Goal: Task Accomplishment & Management: Complete application form

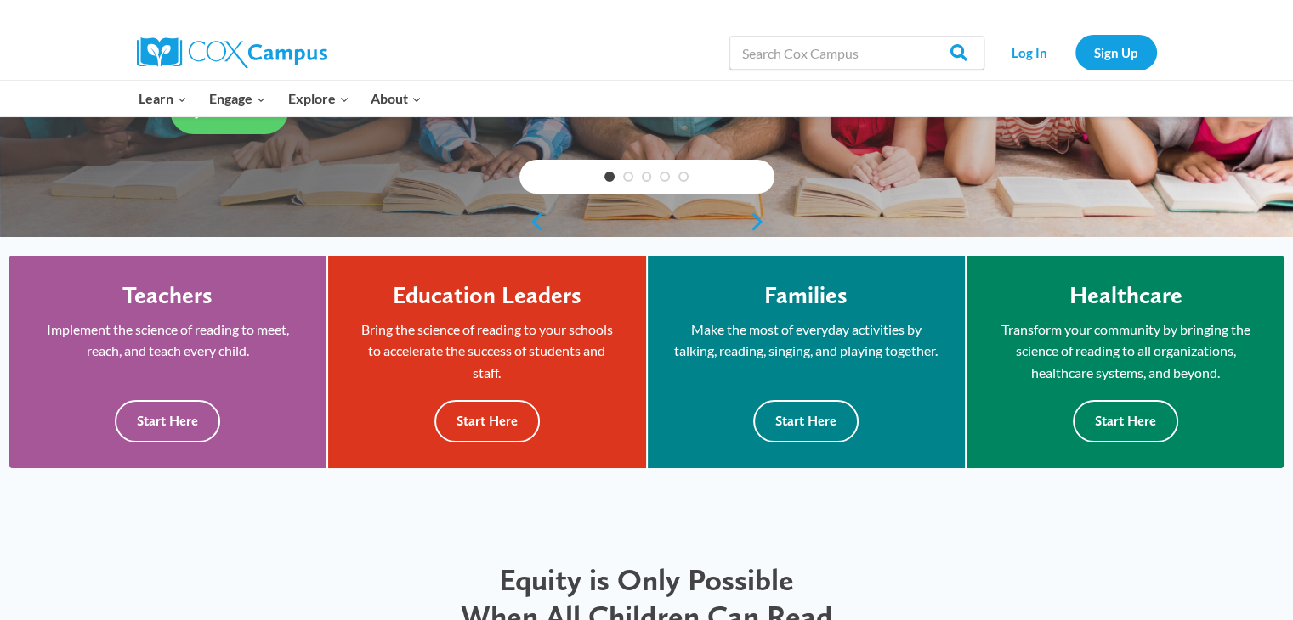
scroll to position [367, 0]
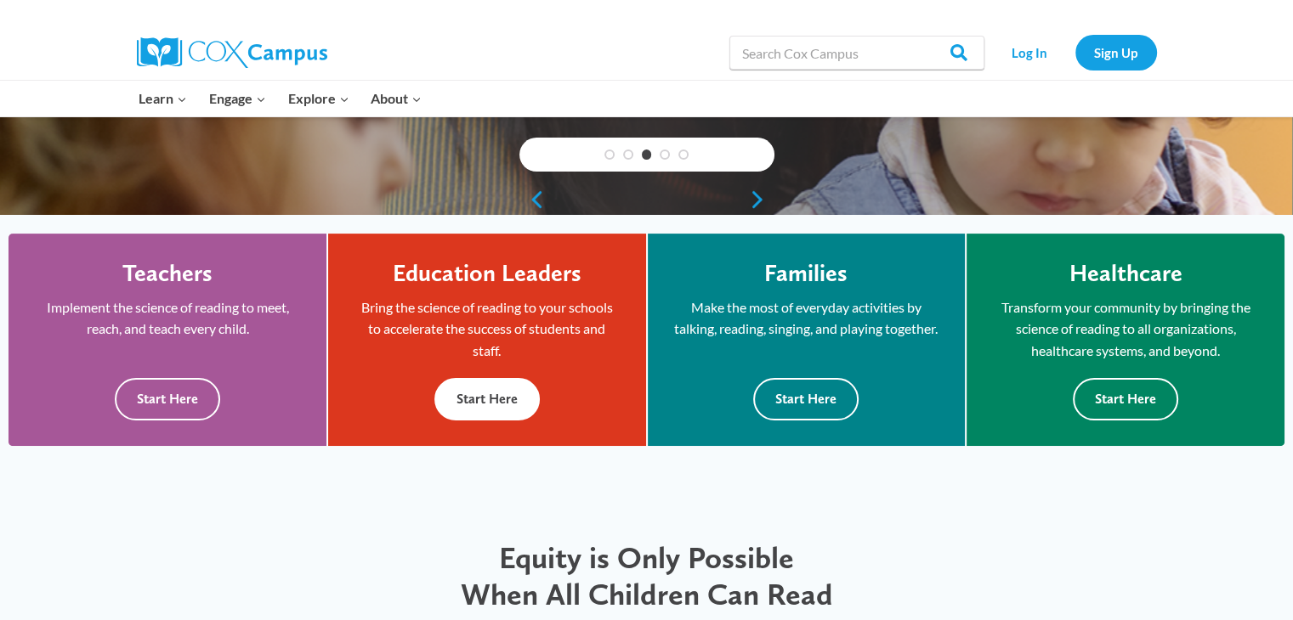
click at [586, 362] on div "Education Leaders Bring the science of reading to your schools to accelerate th…" at bounding box center [487, 339] width 266 height 161
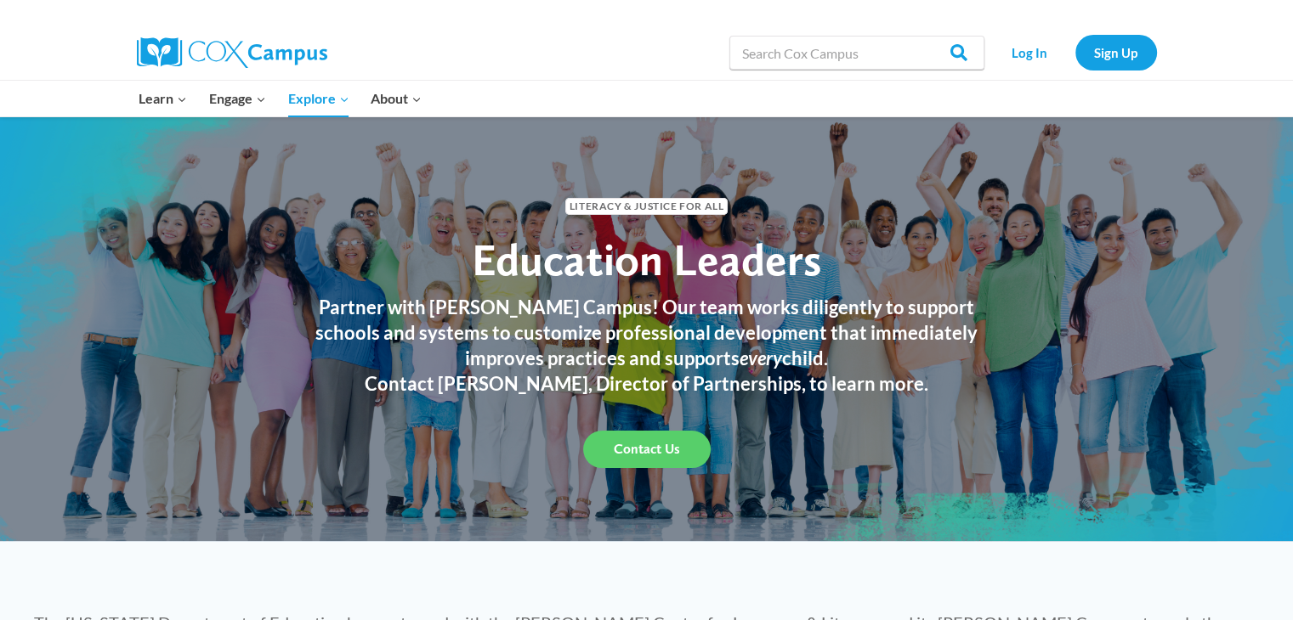
click at [671, 452] on span "Contact Us" at bounding box center [647, 449] width 66 height 16
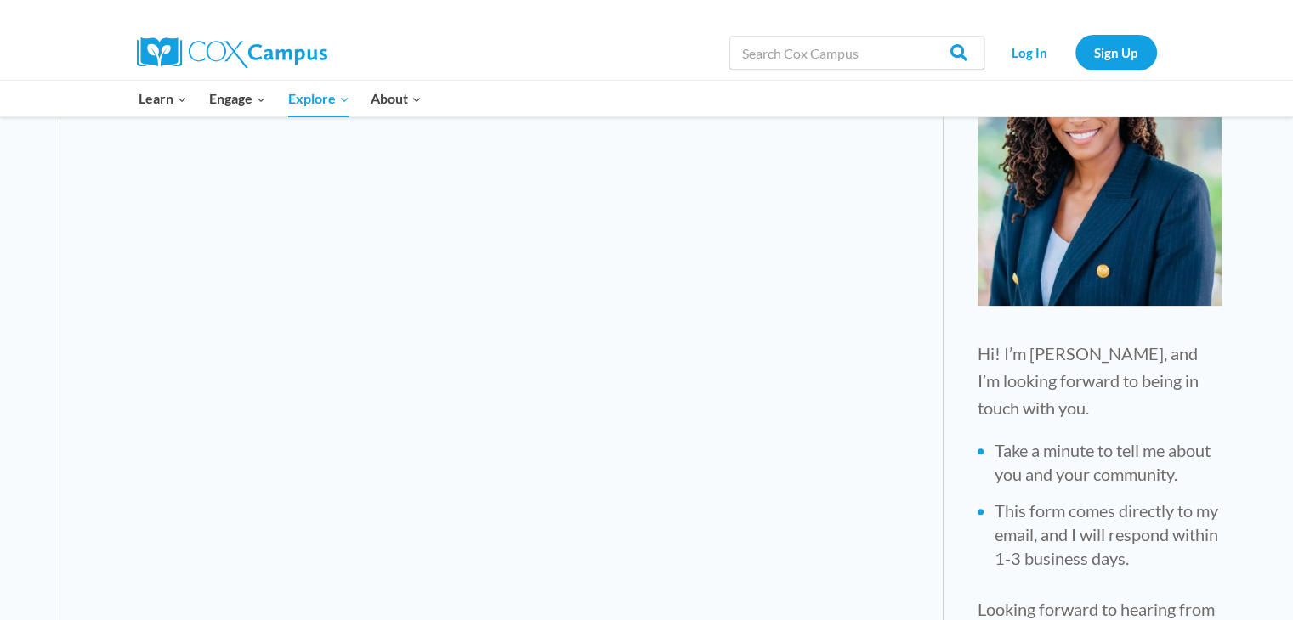
scroll to position [984, 0]
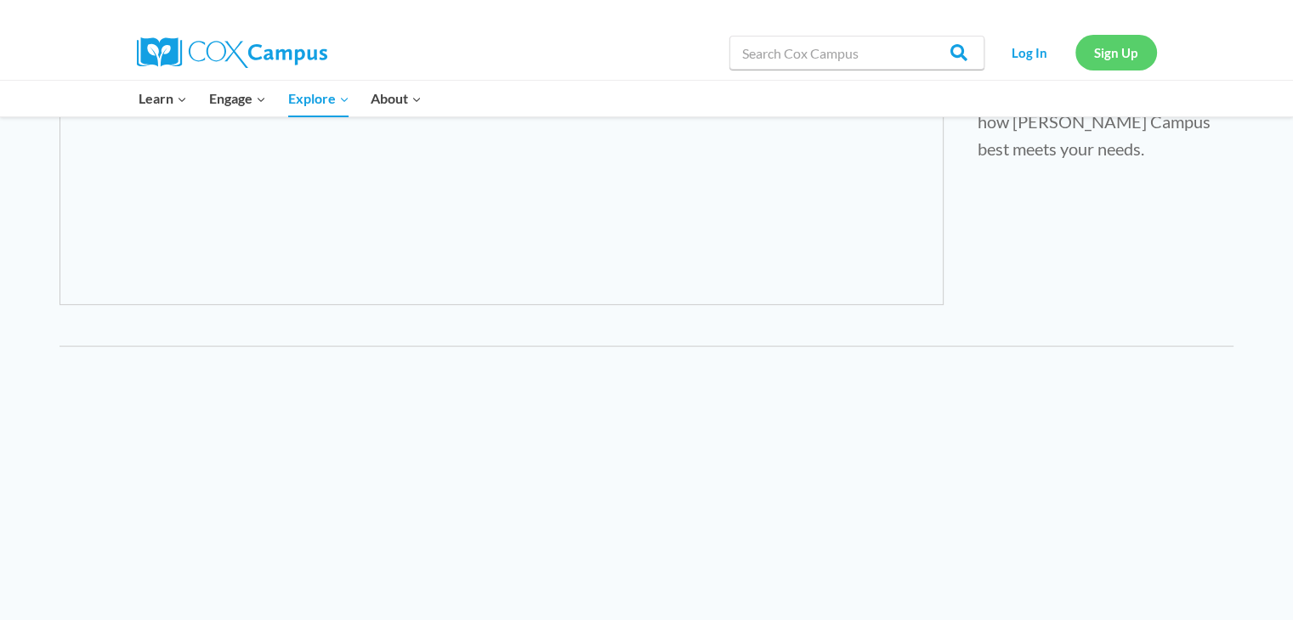
click at [1091, 45] on link "Sign Up" at bounding box center [1116, 52] width 82 height 35
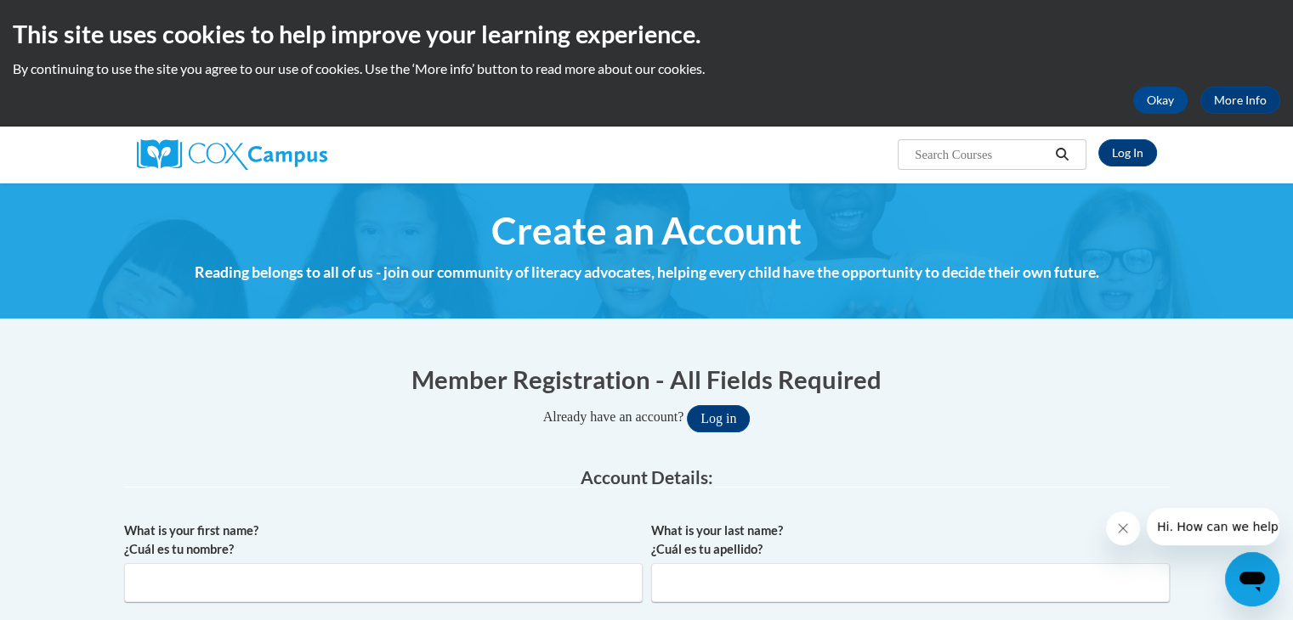
click at [969, 164] on input "Search..." at bounding box center [981, 154] width 136 height 20
type input "early childhood education"
click at [1120, 149] on link "Log In" at bounding box center [1127, 152] width 59 height 27
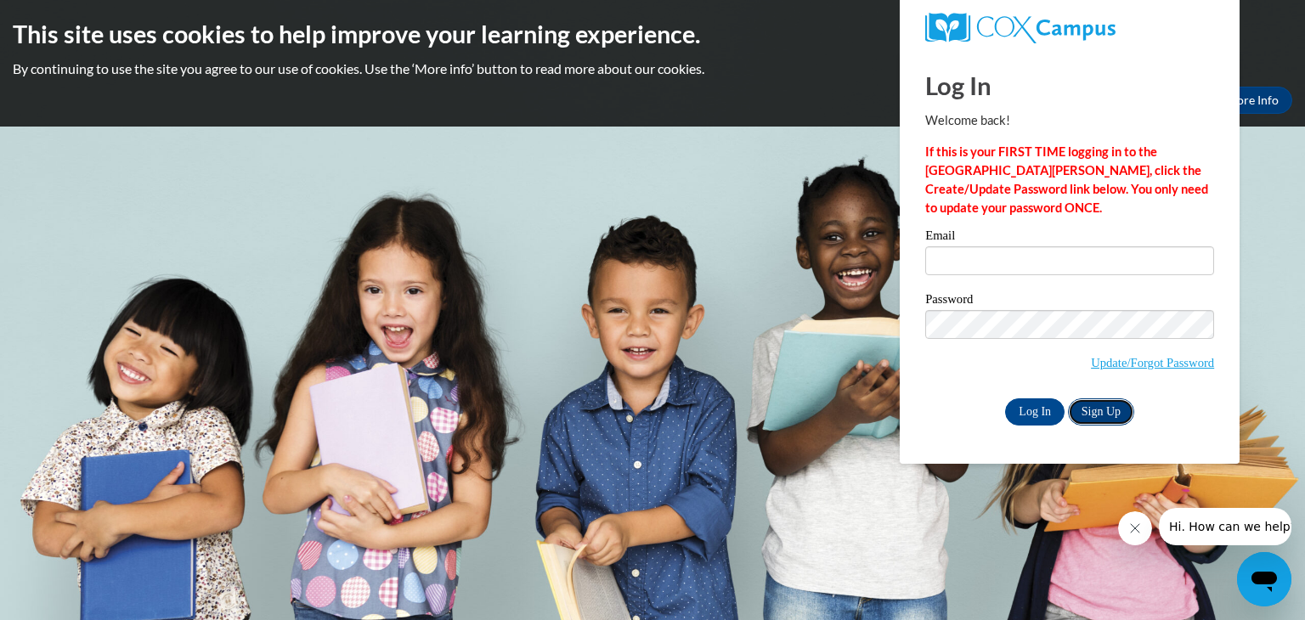
click at [1084, 415] on link "Sign Up" at bounding box center [1101, 412] width 66 height 27
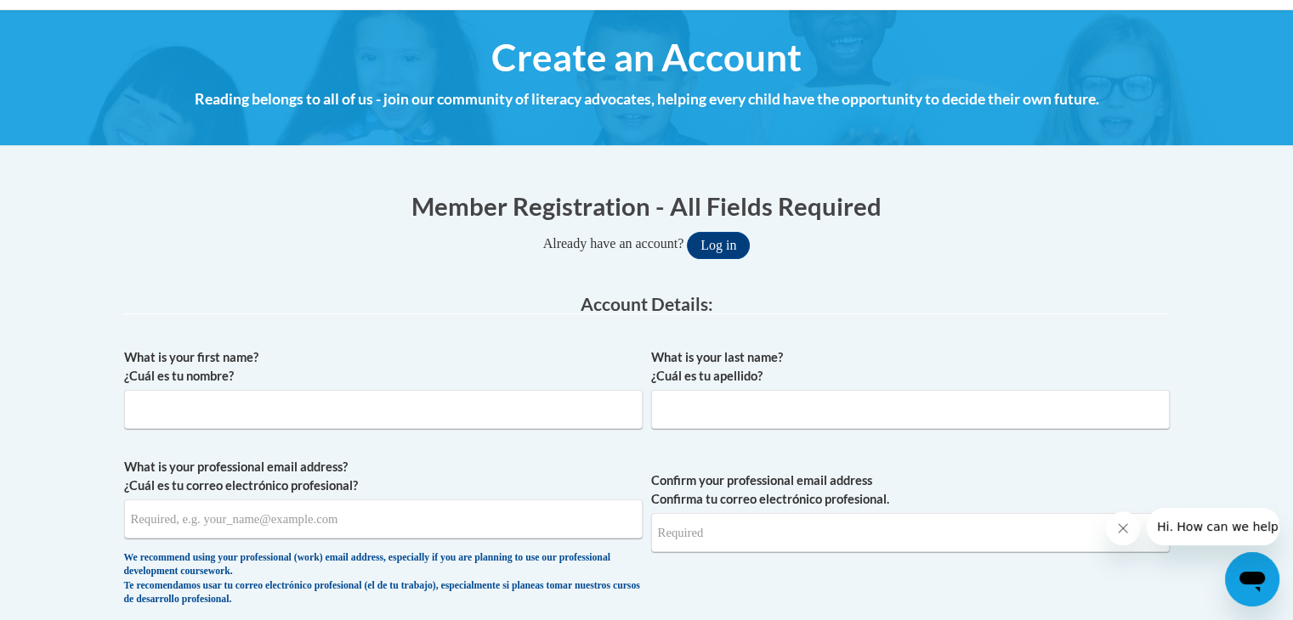
scroll to position [176, 0]
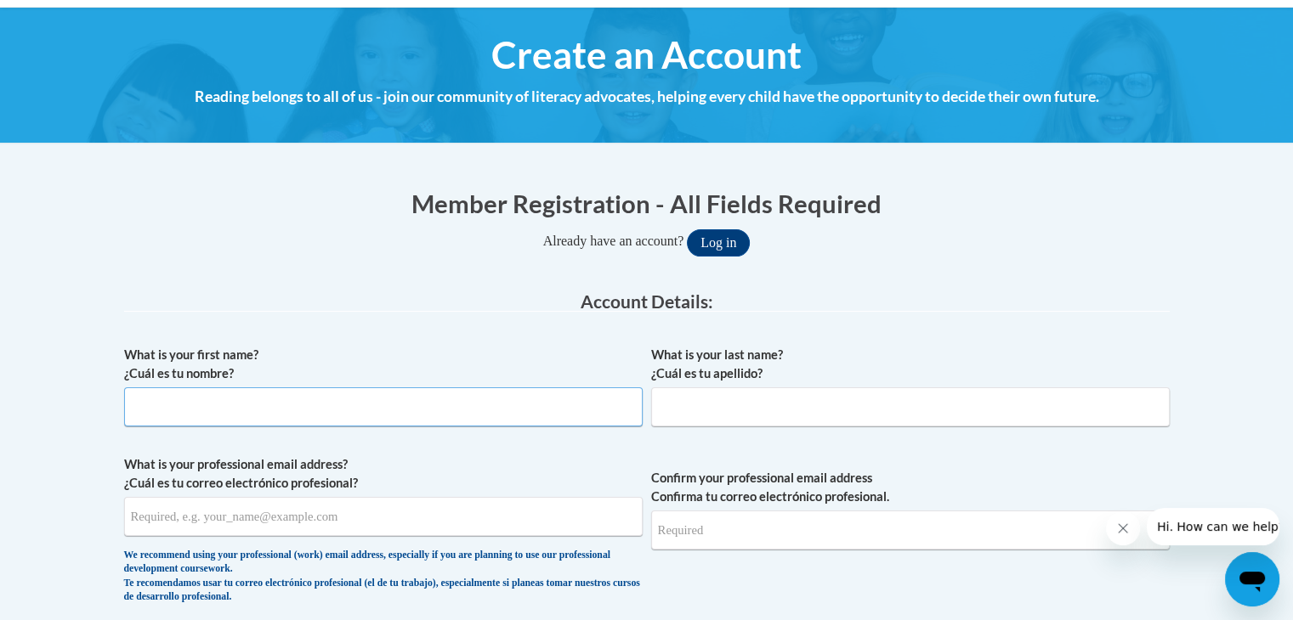
click at [380, 420] on input "What is your first name? ¿Cuál es tu nombre?" at bounding box center [383, 407] width 518 height 39
type input "Quateshia"
click at [708, 388] on input "What is your last name? ¿Cuál es tu apellido?" at bounding box center [910, 407] width 518 height 39
type input "Thomas"
click at [397, 527] on input "What is your professional email address? ¿Cuál es tu correo electrónico profesi…" at bounding box center [383, 516] width 518 height 39
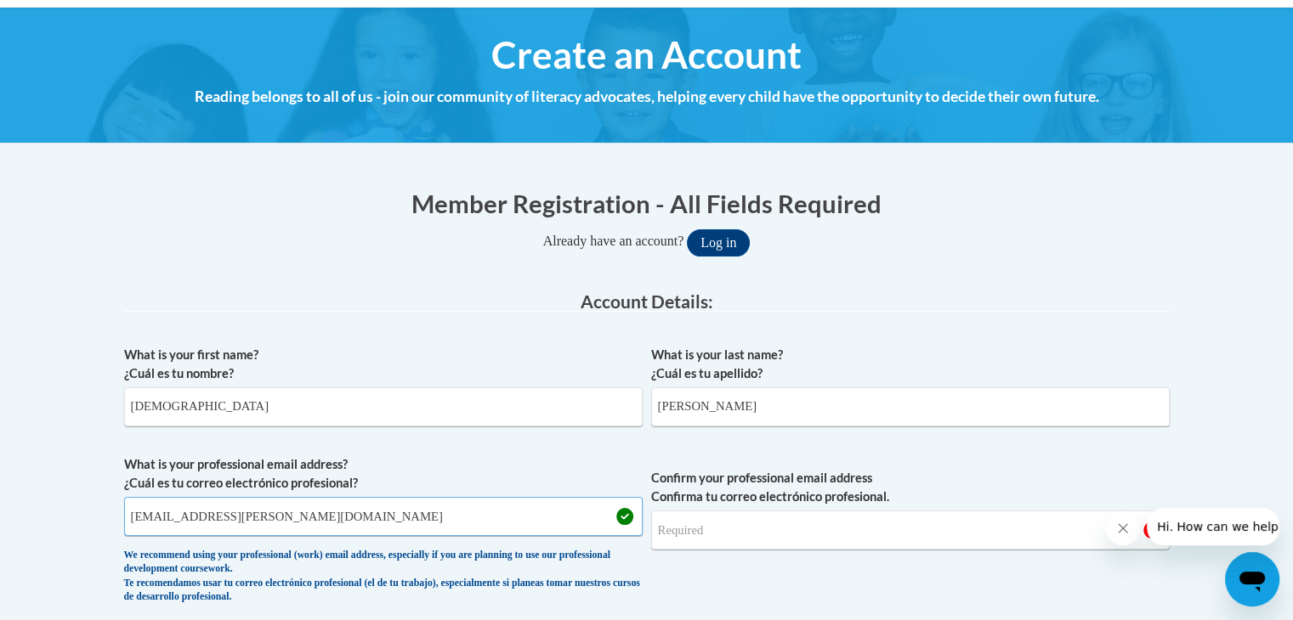
type input "quateshia.thomas@bcsdk12.net"
click at [664, 542] on input "Confirm your professional email address Confirma tu correo electrónico profesio…" at bounding box center [910, 530] width 518 height 39
click at [797, 528] on input "quateshiu" at bounding box center [910, 530] width 518 height 39
drag, startPoint x: 1291, startPoint y: 206, endPoint x: 1295, endPoint y: 239, distance: 33.4
click at [1292, 239] on html "This site uses cookies to help improve your learning experience. By continuing …" at bounding box center [646, 134] width 1293 height 620
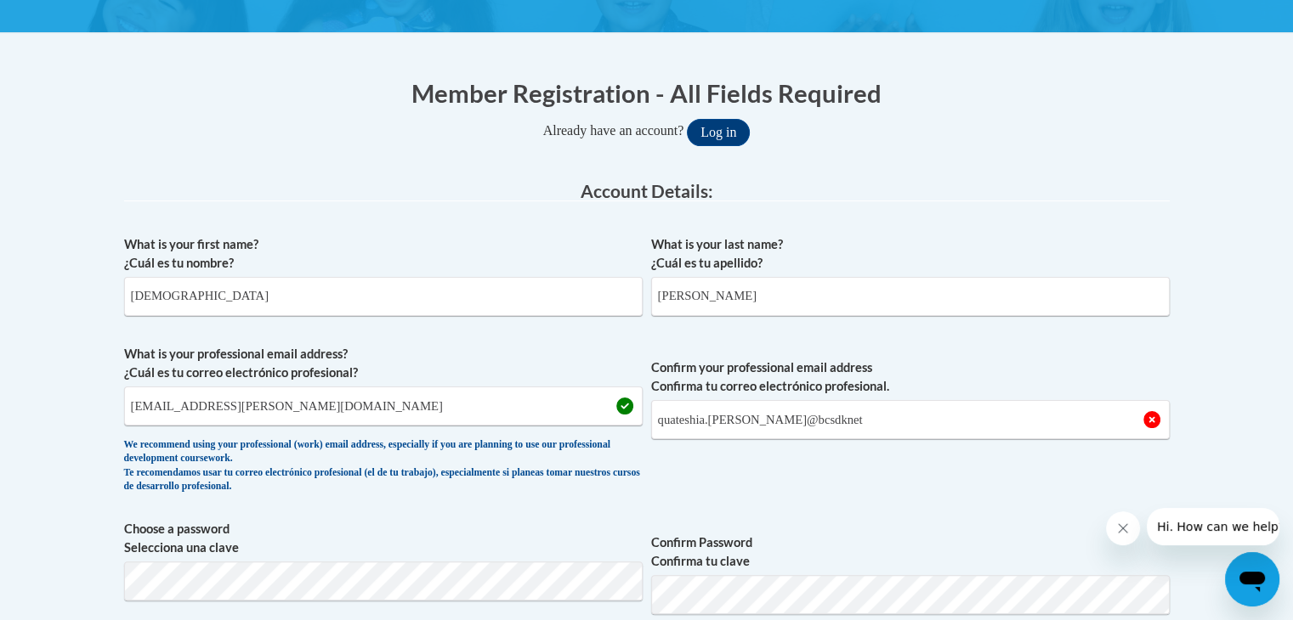
scroll to position [282, 0]
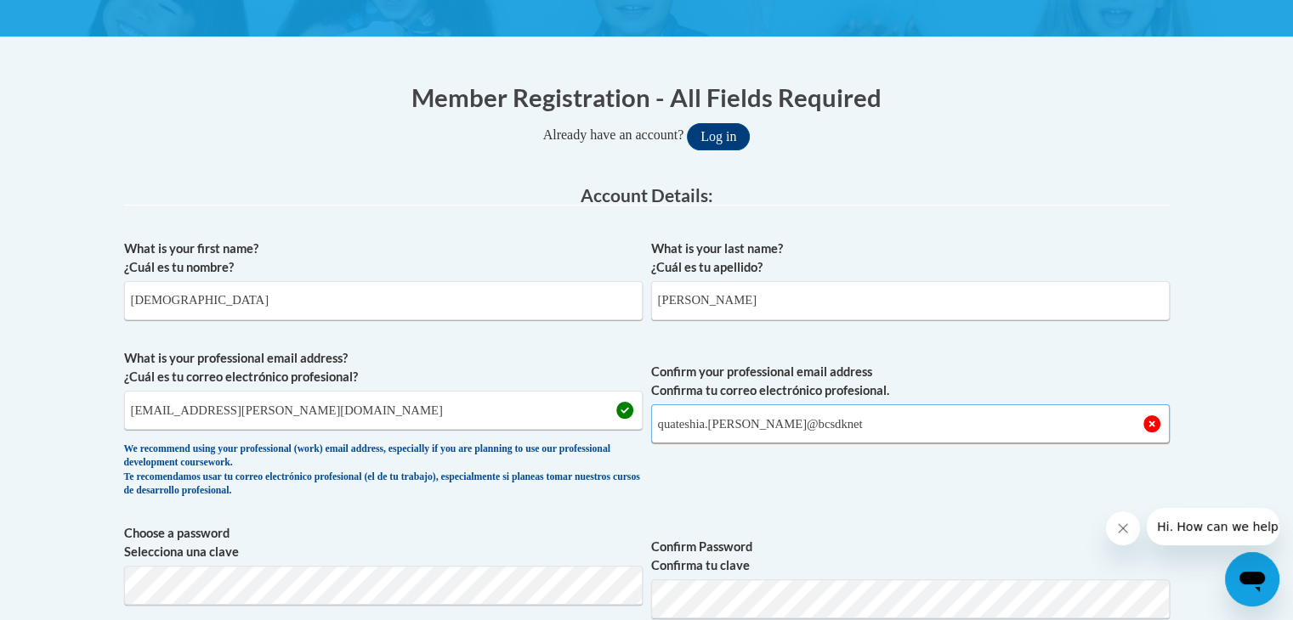
click at [796, 426] on input "quateshia.thomas@bcsdknet" at bounding box center [910, 424] width 518 height 39
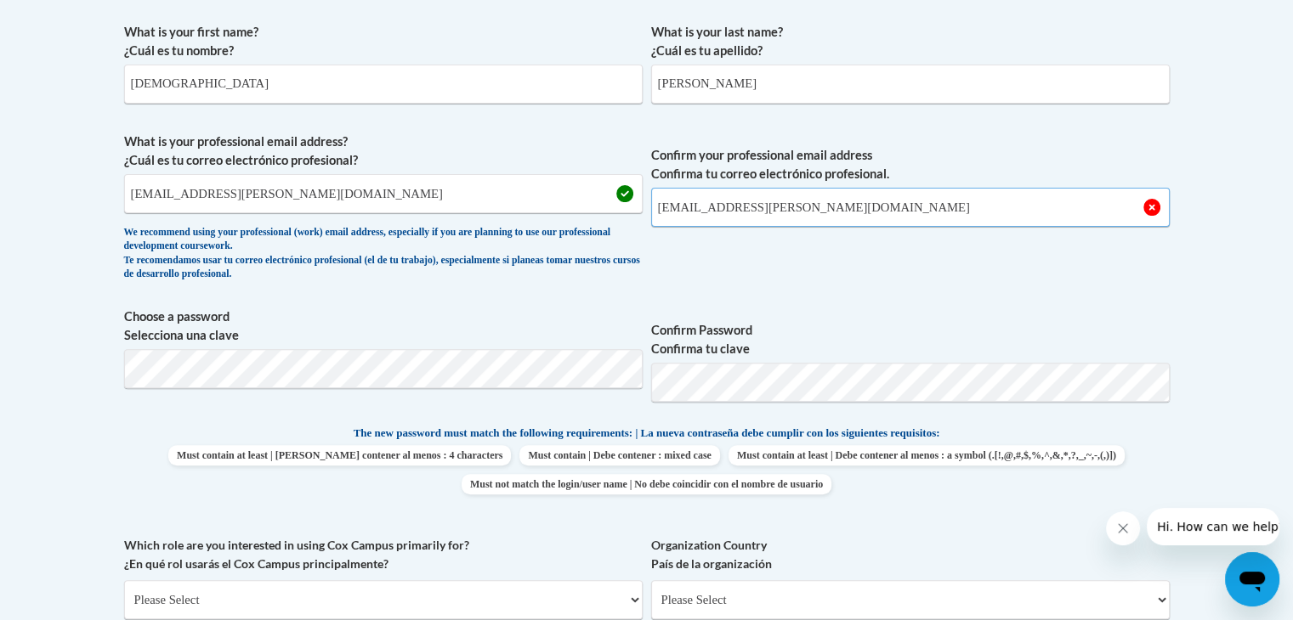
scroll to position [520, 0]
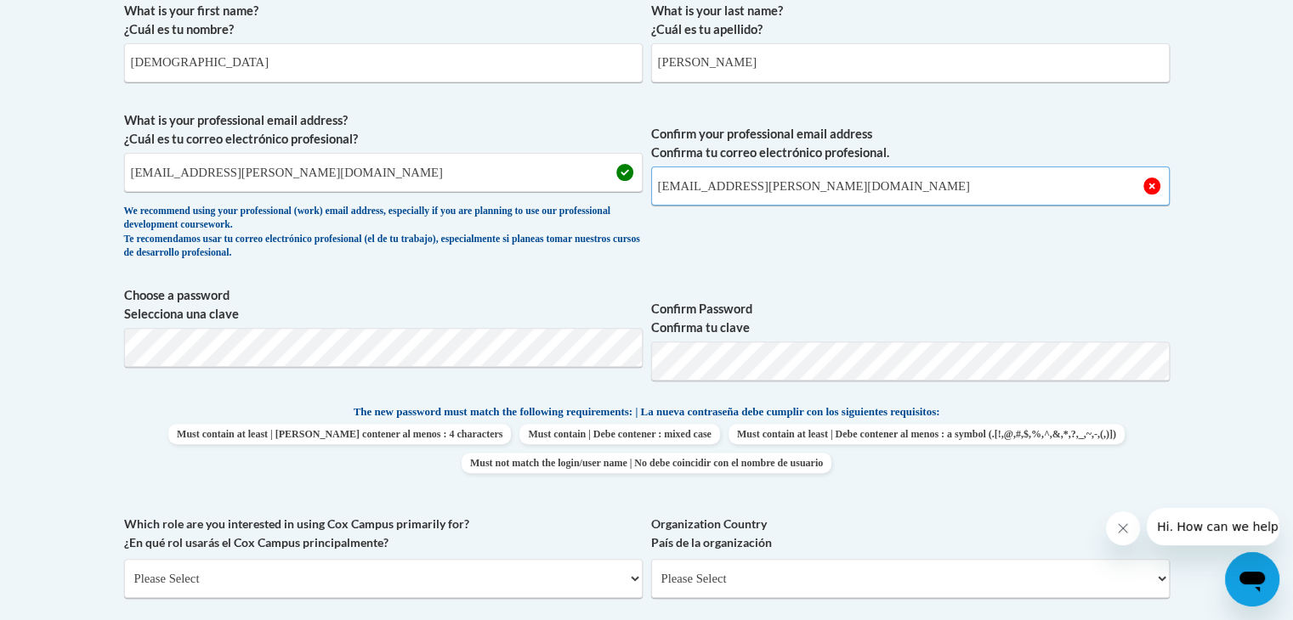
type input "quateshia.thomas@bcsdk12.net"
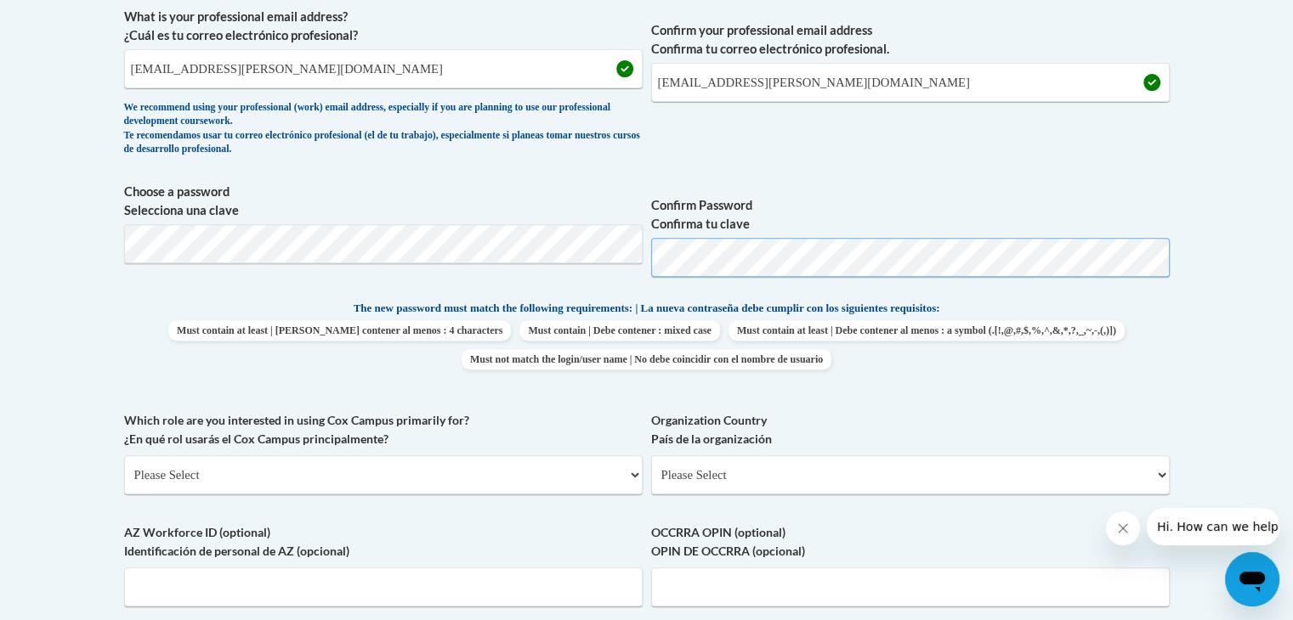
scroll to position [621, 0]
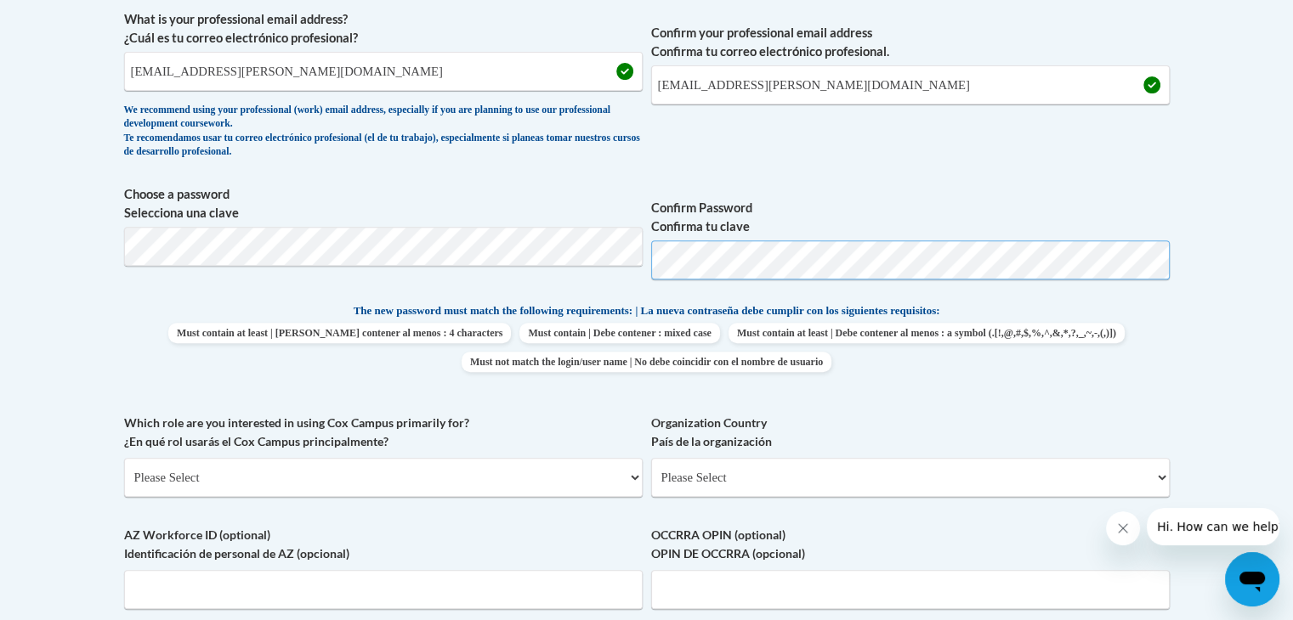
click at [613, 288] on span "Choose a password Selecciona una clave Confirm Password Confirma tu clave" at bounding box center [646, 239] width 1045 height 108
click at [1167, 346] on span "Must contain at least | Debe contener al menos : 4 characters Must contain | De…" at bounding box center [646, 347] width 1045 height 49
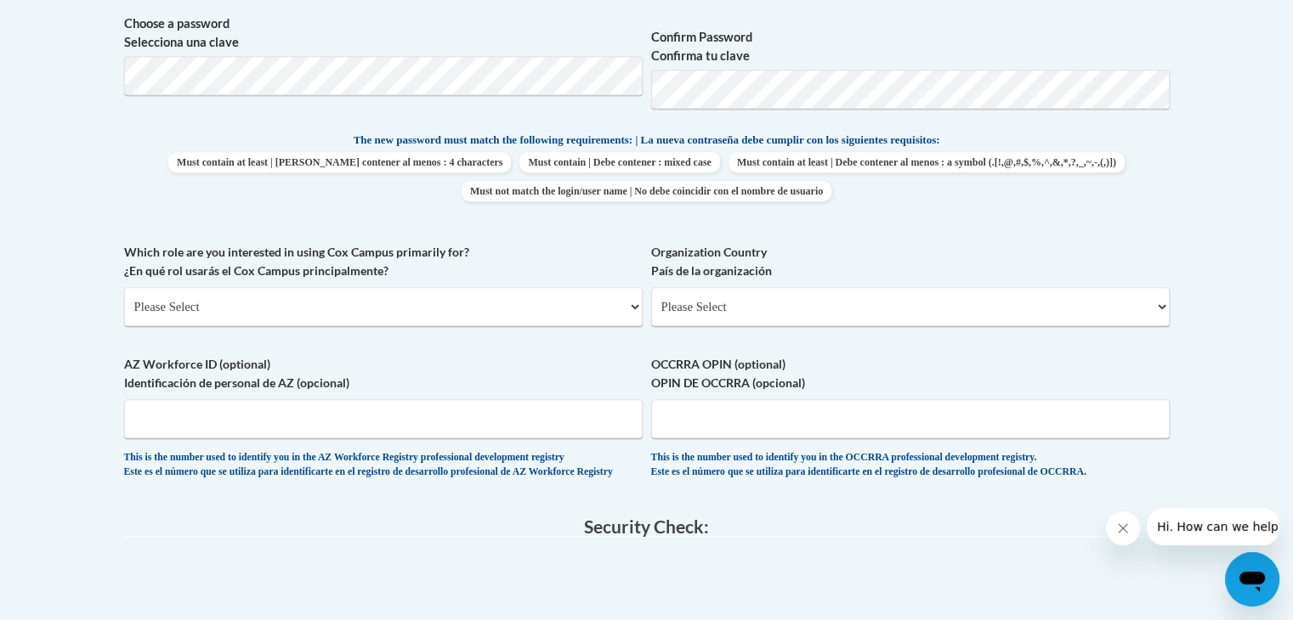
scroll to position [812, 0]
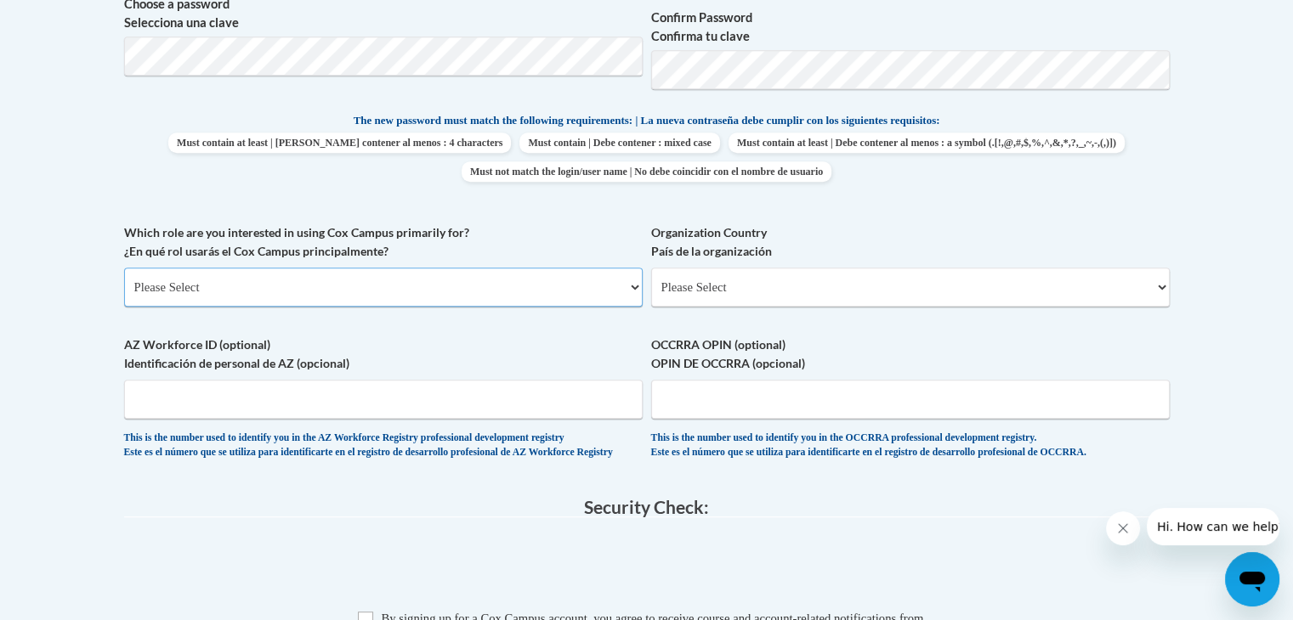
click at [608, 295] on select "Please Select College/University | Colegio/Universidad Community/Nonprofit Part…" at bounding box center [383, 287] width 518 height 39
select select "fbf2d438-af2f-41f8-98f1-81c410e29de3"
click at [124, 268] on select "Please Select College/University | Colegio/Universidad Community/Nonprofit Part…" at bounding box center [383, 287] width 518 height 39
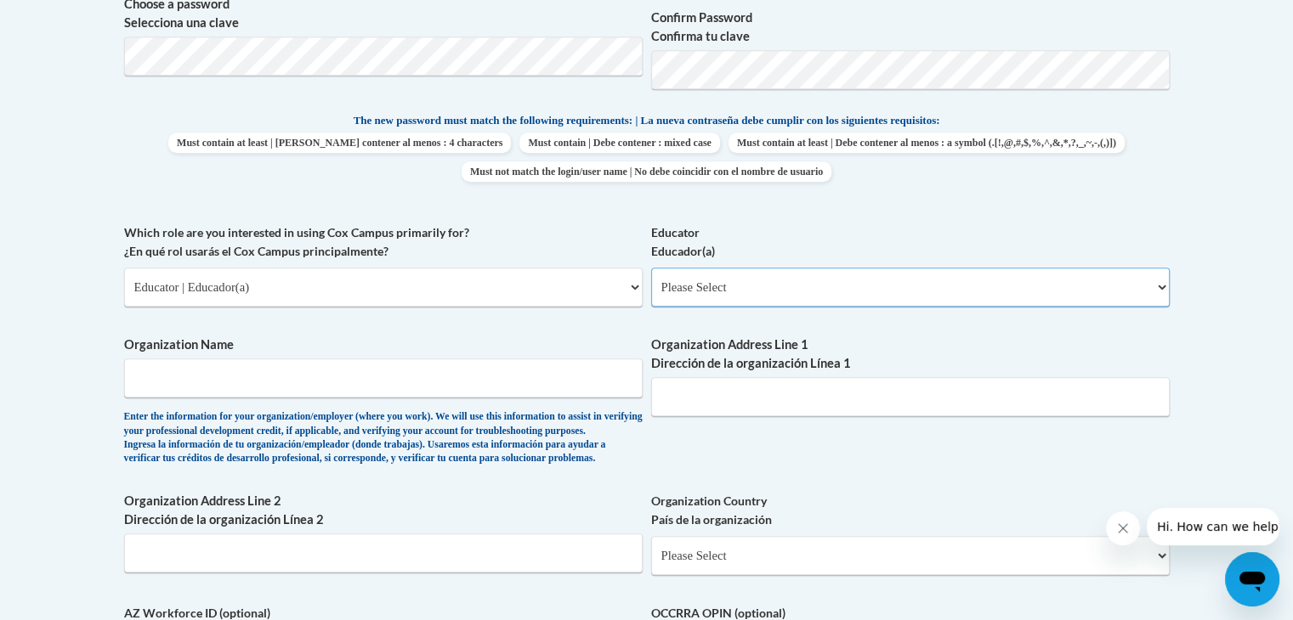
click at [792, 272] on select "Please Select Early Learning/Daycare Teacher/Family Home Care Provider | Maestr…" at bounding box center [910, 287] width 518 height 39
select select "5e2af403-4f2c-4e49-a02f-103e55d7b75b"
click at [651, 268] on select "Please Select Early Learning/Daycare Teacher/Family Home Care Provider | Maestr…" at bounding box center [910, 287] width 518 height 39
click at [357, 373] on input "Organization Name" at bounding box center [383, 378] width 518 height 39
type input "Bibb County Bored od Education"
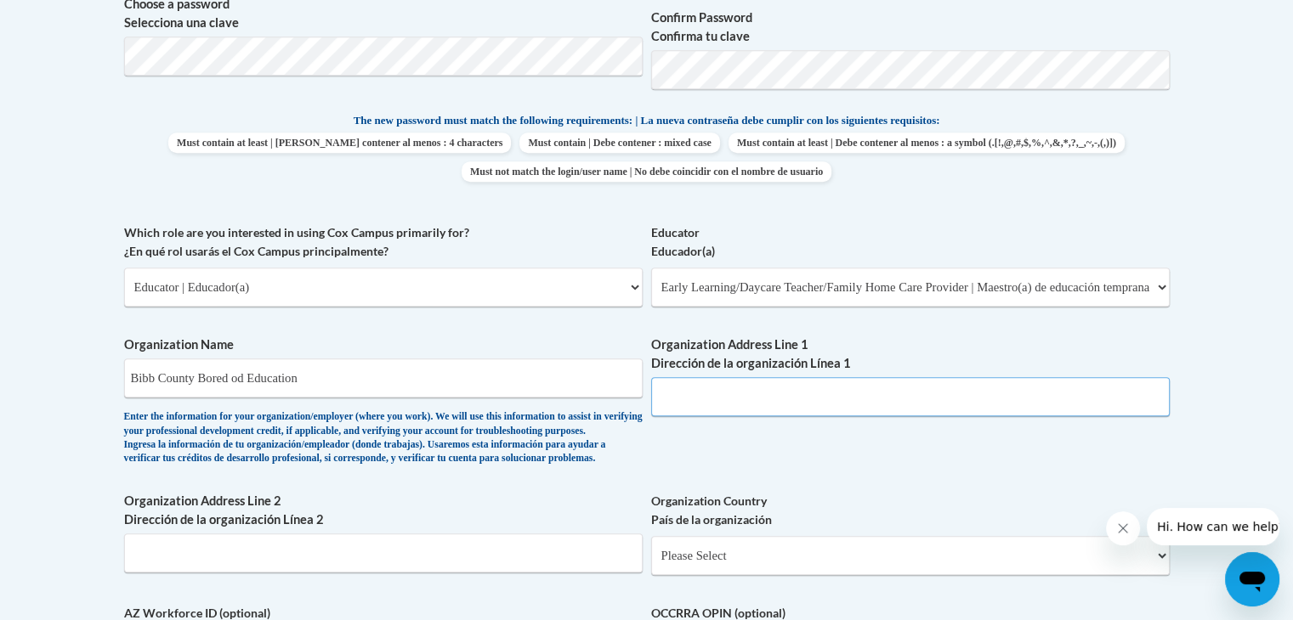
click at [742, 404] on input "Organization Address Line 1 Dirección de la organización Línea 1" at bounding box center [910, 396] width 518 height 39
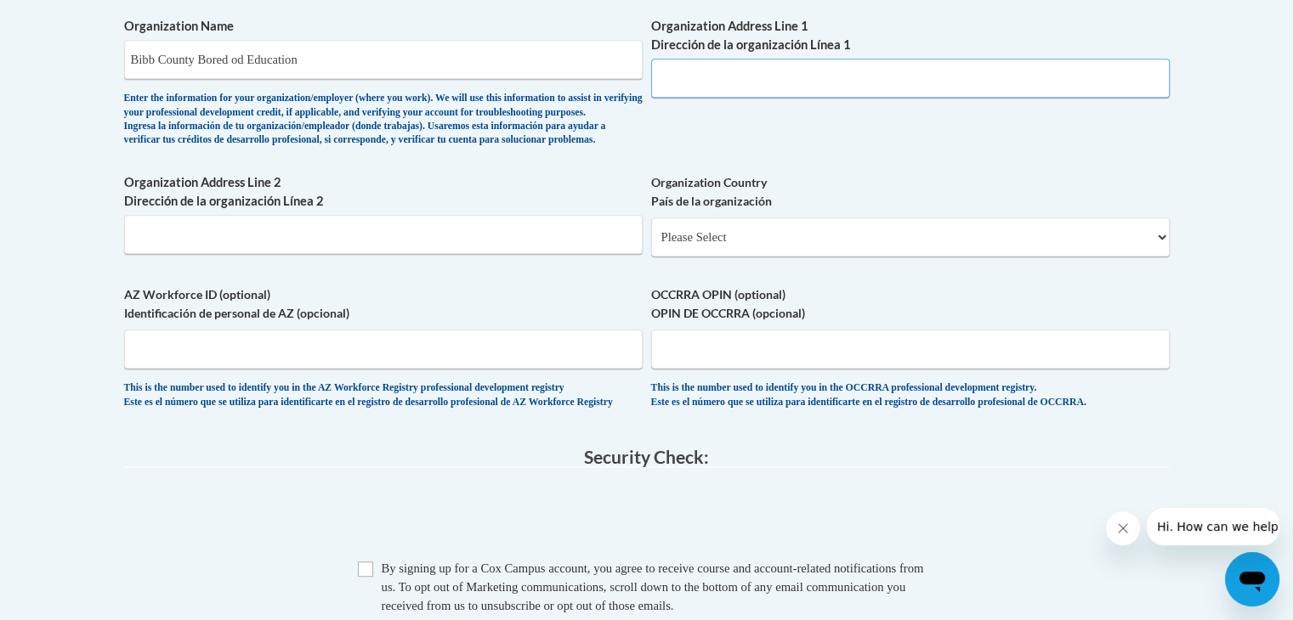
scroll to position [1237, 0]
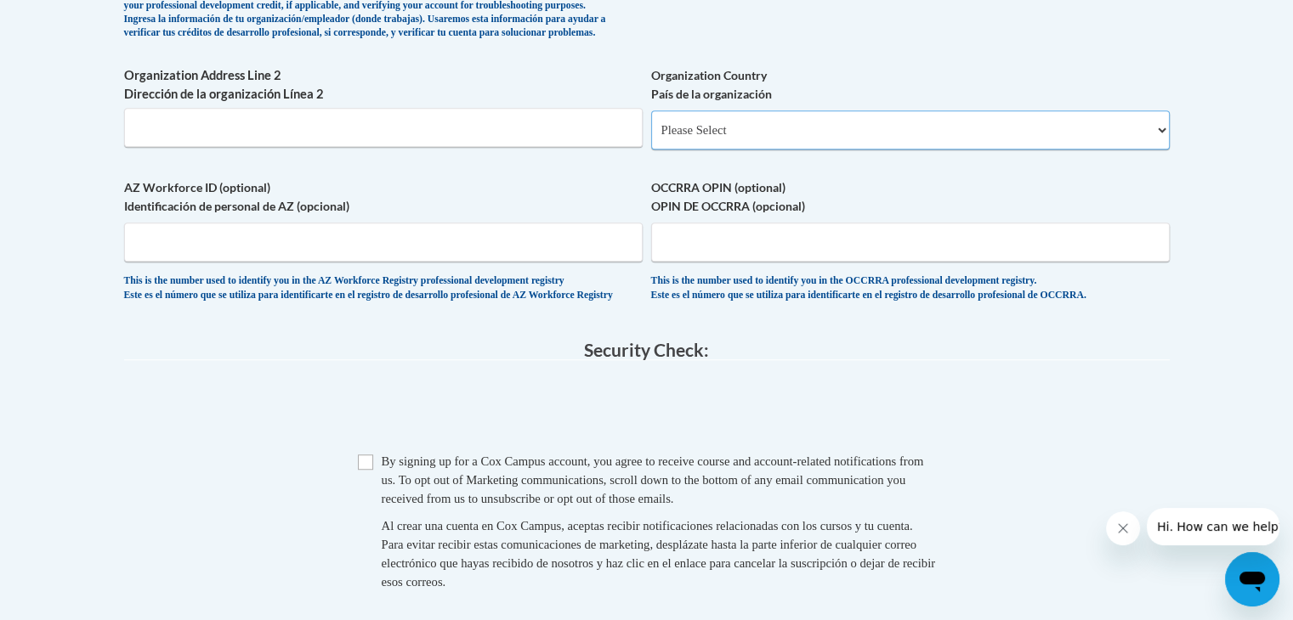
click at [778, 150] on select "Please Select United States | Estados Unidos Outside of the United States | Fue…" at bounding box center [910, 129] width 518 height 39
select select "ad49bcad-a171-4b2e-b99c-48b446064914"
click at [651, 138] on select "Please Select United States | Estados Unidos Outside of the United States | Fue…" at bounding box center [910, 129] width 518 height 39
select select
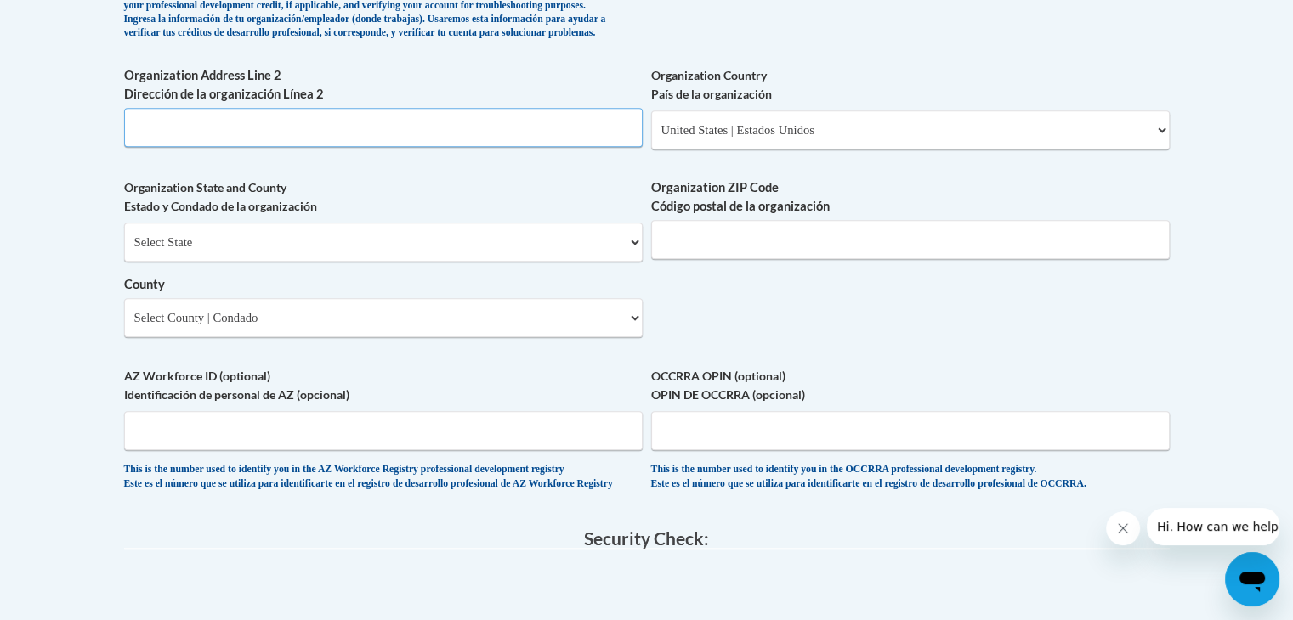
click at [362, 147] on input "Organization Address Line 2 Dirección de la organización Línea 2" at bounding box center [383, 127] width 518 height 39
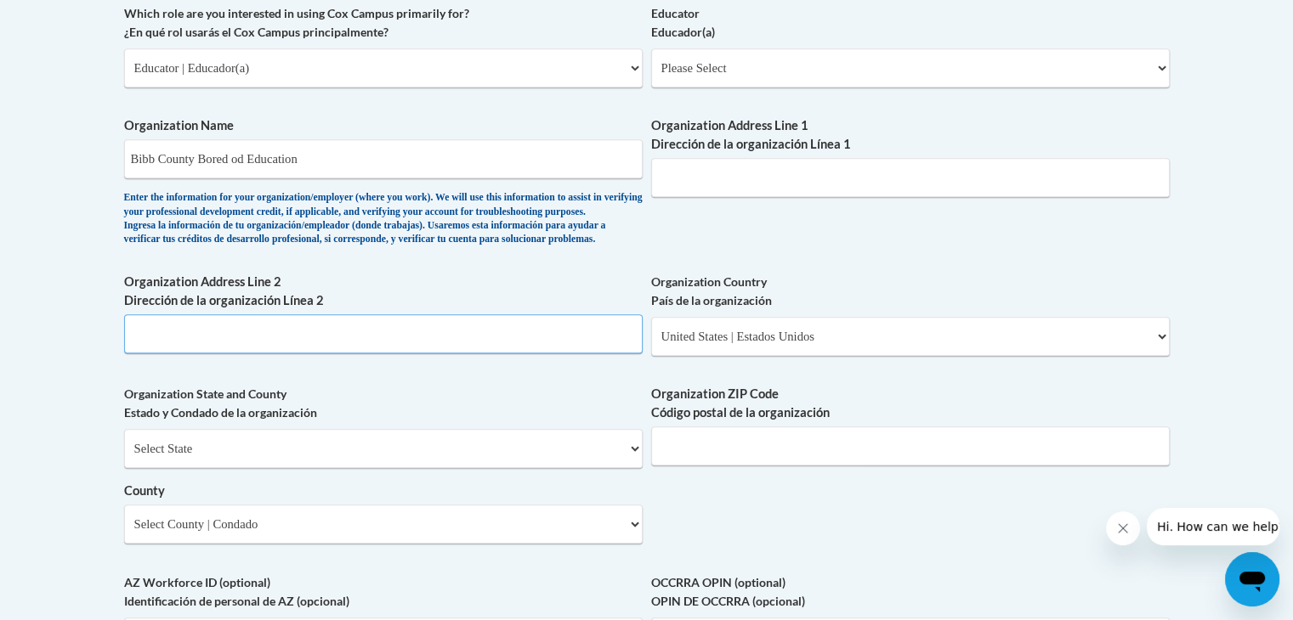
scroll to position [1033, 0]
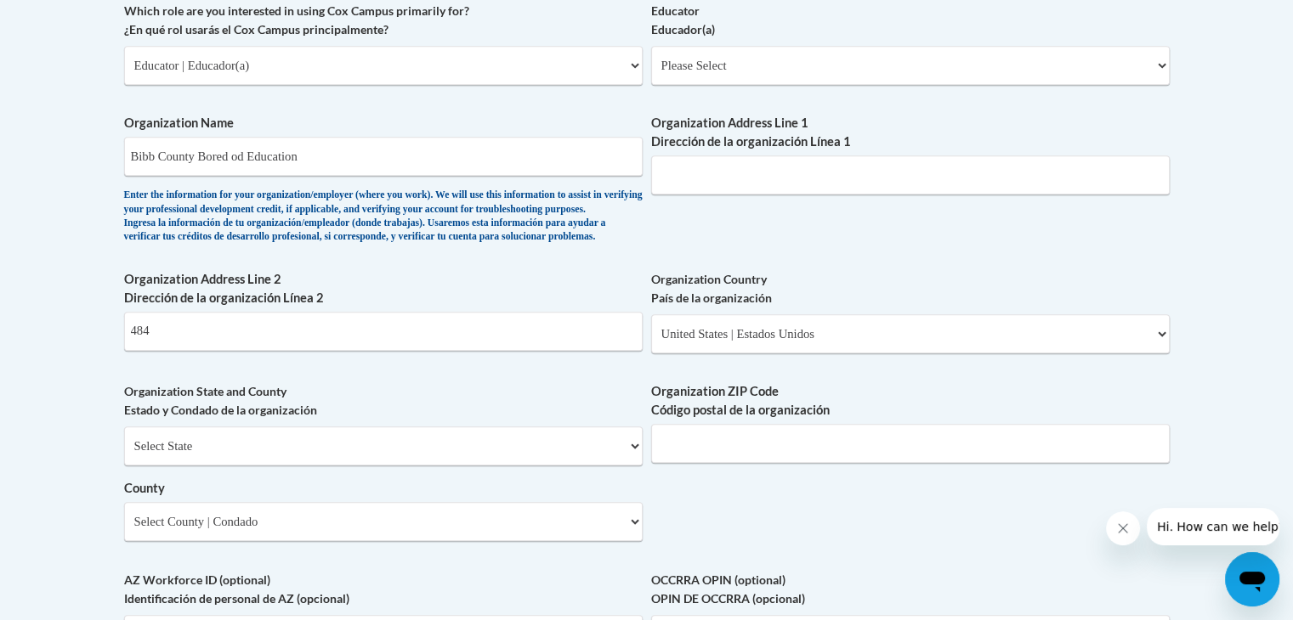
click at [1014, 300] on label "Organization Country País de la organización" at bounding box center [910, 288] width 518 height 37
click at [1014, 314] on select "Please Select United States | Estados Unidos Outside of the United States | Fue…" at bounding box center [910, 333] width 518 height 39
click at [415, 351] on input "484" at bounding box center [383, 331] width 518 height 39
type input "484 Mulberry St."
click at [307, 466] on select "Select State Alabama Alaska Arizona Arkansas California Colorado Connecticut De…" at bounding box center [383, 446] width 518 height 39
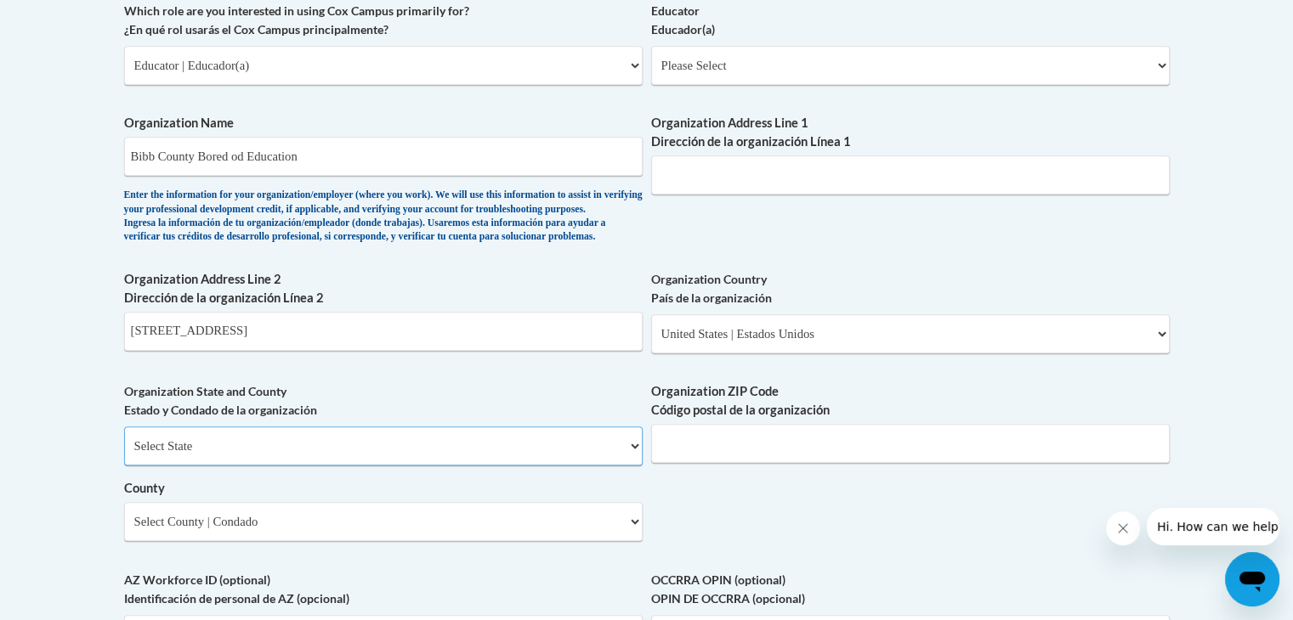
select select "Georgia"
click at [124, 454] on select "Select State Alabama Alaska Arizona Arkansas California Colorado Connecticut De…" at bounding box center [383, 446] width 518 height 39
click at [770, 463] on input "Organization ZIP Code Código postal de la organización" at bounding box center [910, 443] width 518 height 39
type input "31201"
click at [486, 554] on div "Organization State and County Estado y Condado de la organización Select State …" at bounding box center [383, 468] width 518 height 172
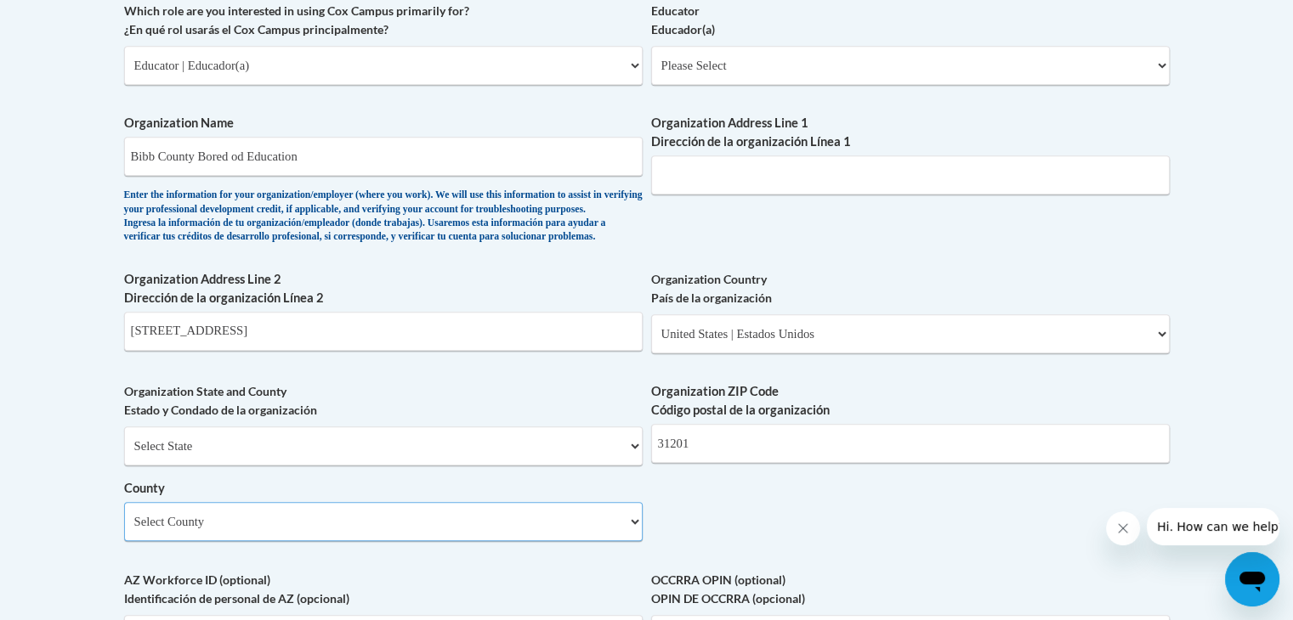
click at [522, 541] on select "Select County Appling Atkinson Bacon Baker Baldwin Banks Barrow Bartow Ben Hill…" at bounding box center [383, 521] width 518 height 39
select select "Bibb"
click at [124, 529] on select "Select County Appling Atkinson Bacon Baker Baldwin Banks Barrow Bartow Ben Hill…" at bounding box center [383, 521] width 518 height 39
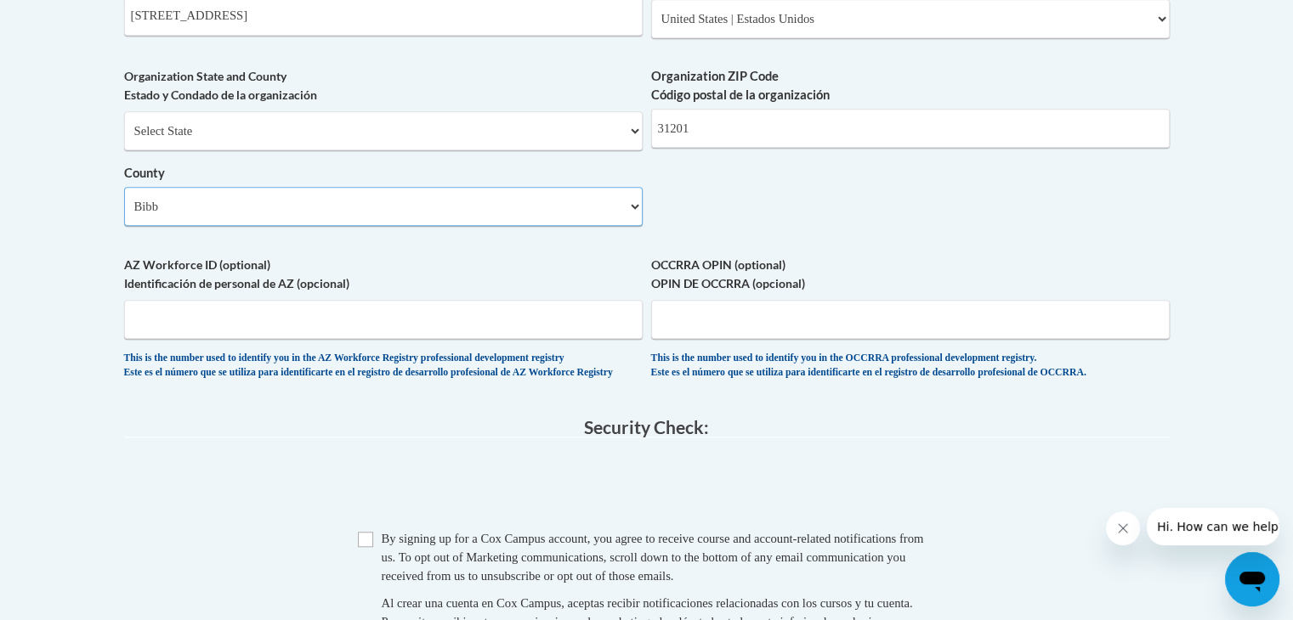
scroll to position [1375, 0]
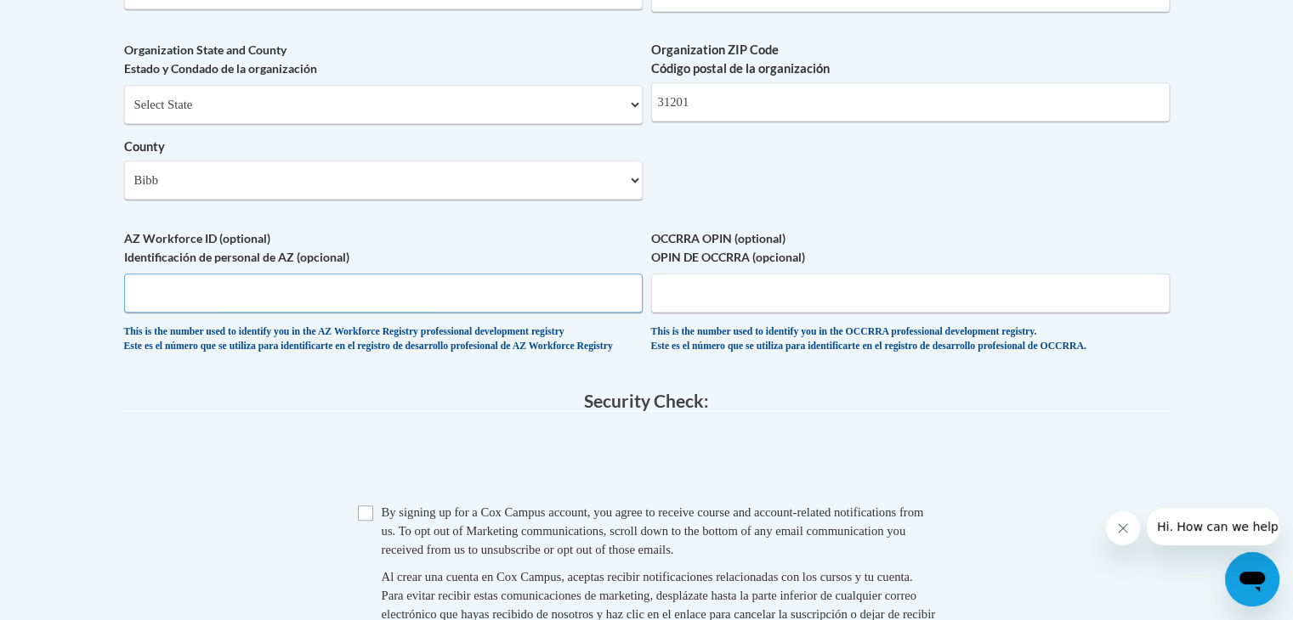
click at [485, 313] on input "AZ Workforce ID (optional) Identificación de personal de AZ (opcional)" at bounding box center [383, 293] width 518 height 39
type input "373715"
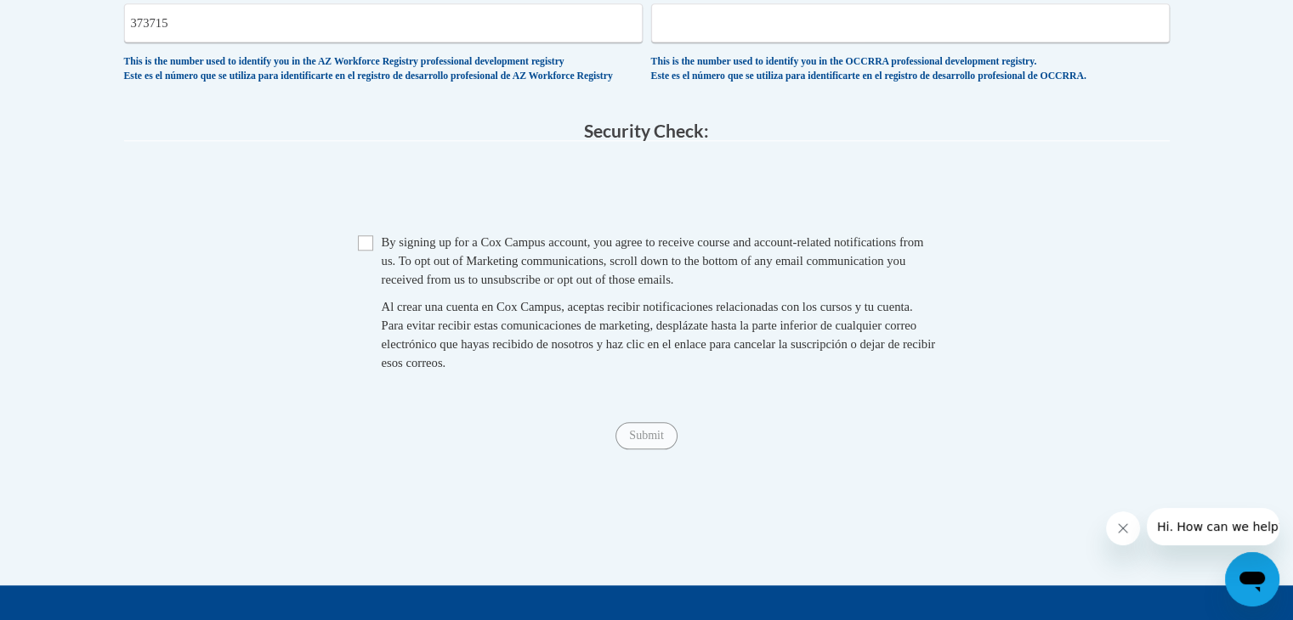
click at [372, 291] on span "Checkbox By signing up for a Cox Campus account, you agree to receive course an…" at bounding box center [647, 311] width 578 height 156
click at [364, 251] on input "Checkbox" at bounding box center [365, 242] width 15 height 15
checkbox input "true"
click at [625, 450] on input "Submit" at bounding box center [645, 435] width 61 height 27
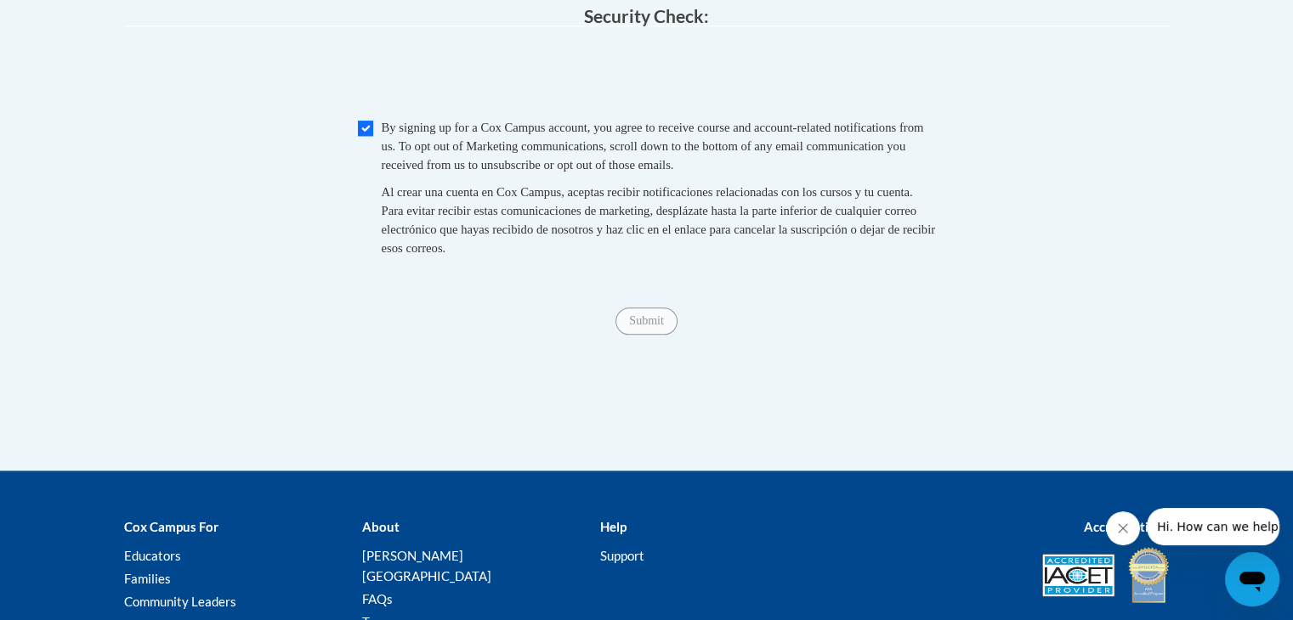
scroll to position [1695, 0]
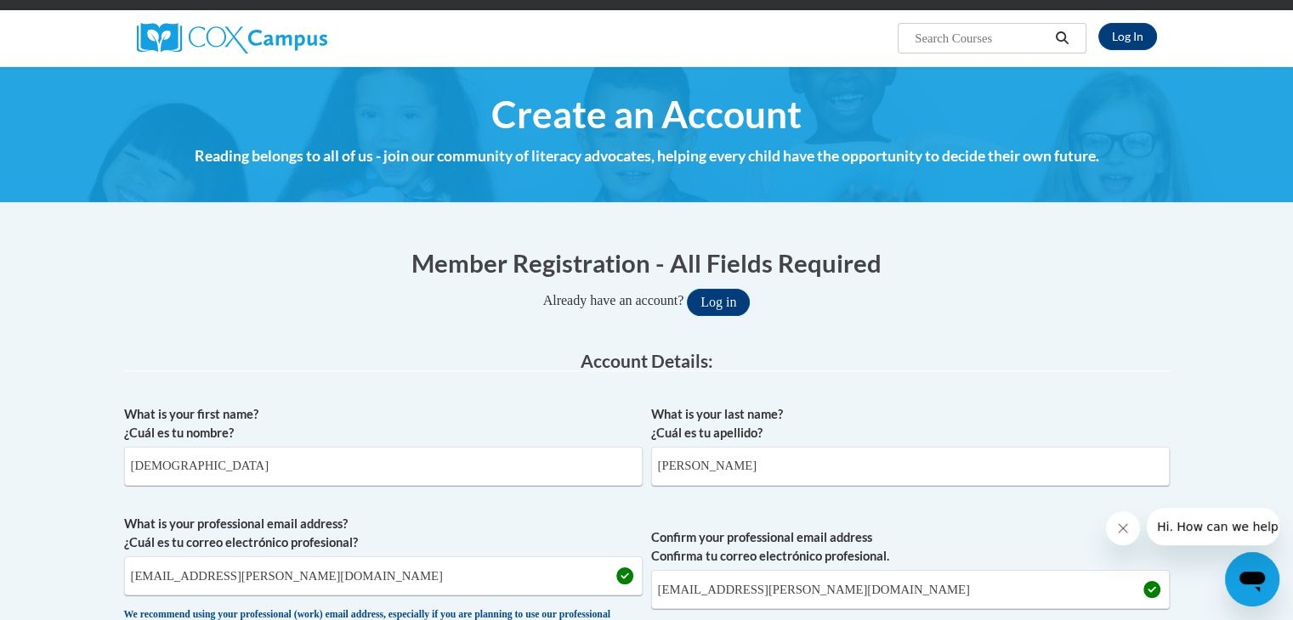
scroll to position [0, 0]
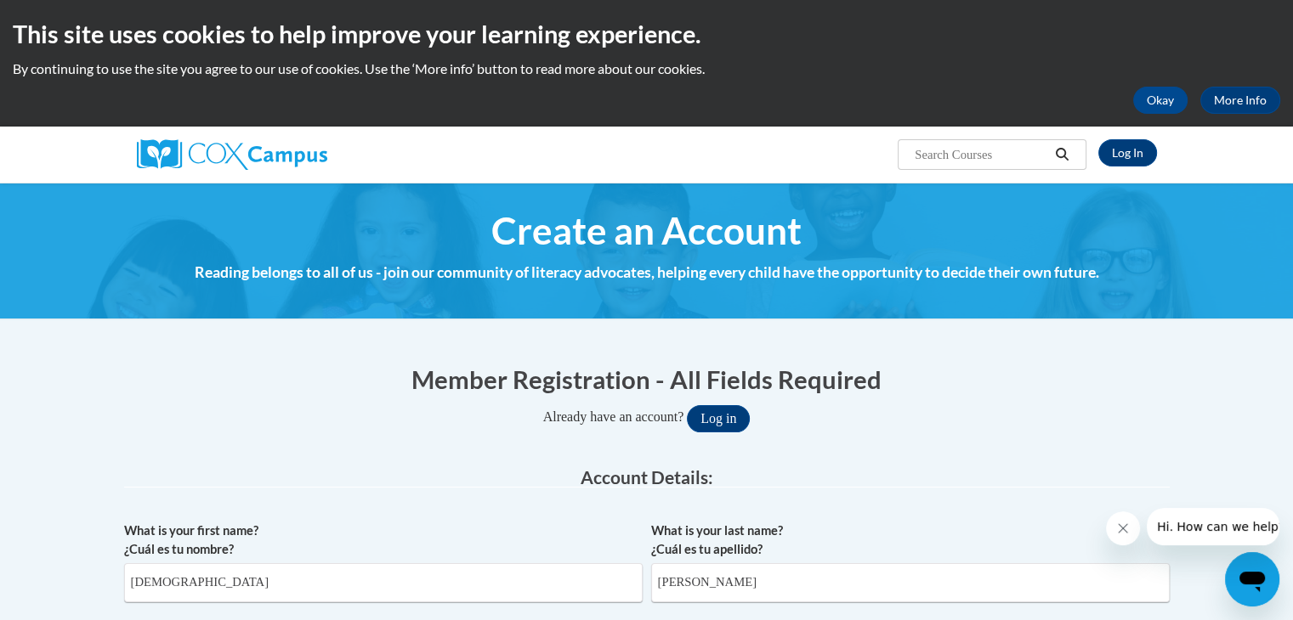
click at [1124, 523] on icon "Close message from company" at bounding box center [1123, 529] width 14 height 14
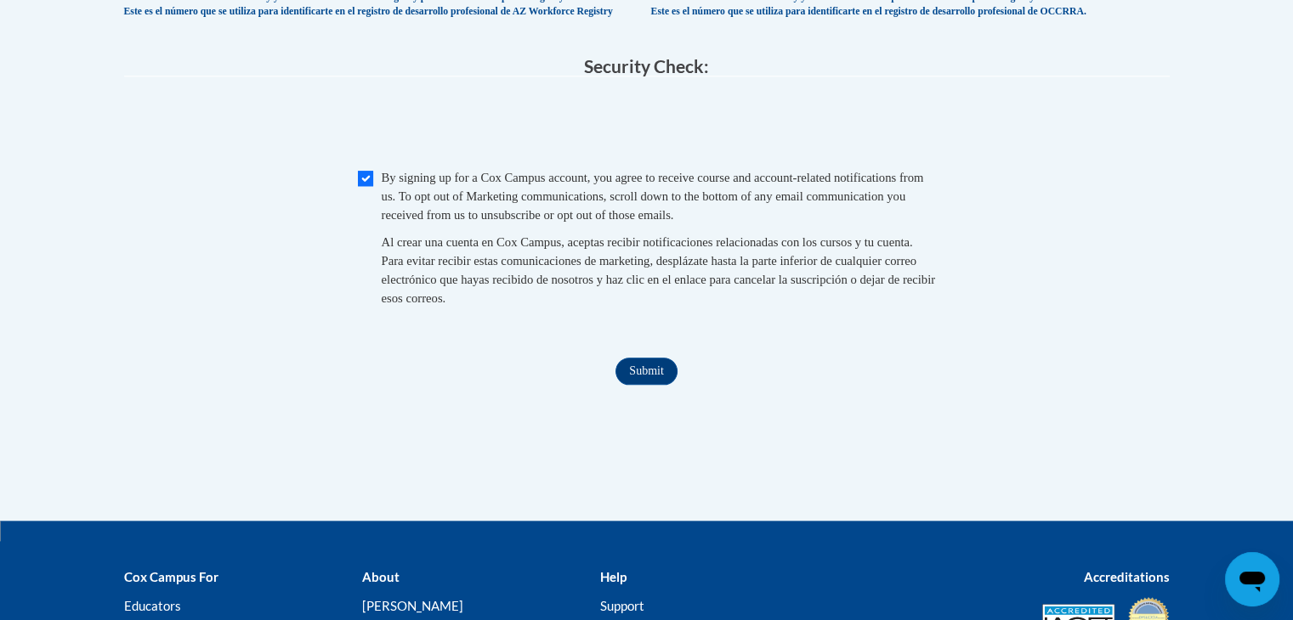
scroll to position [1932, 0]
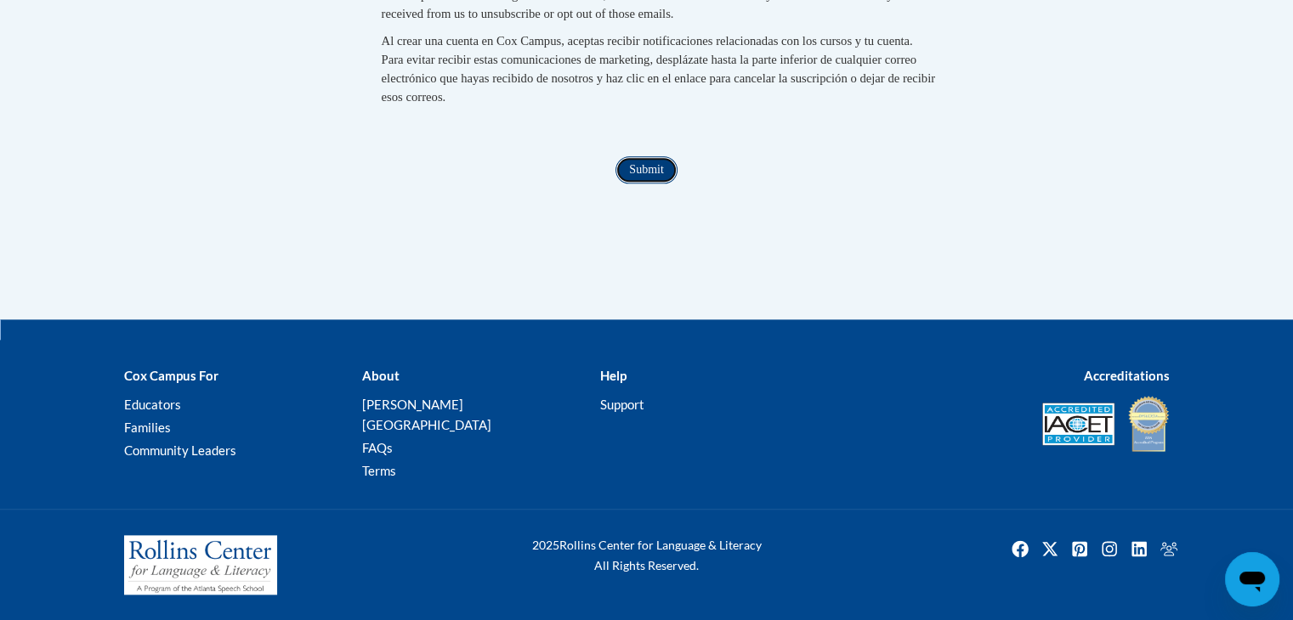
click at [659, 184] on input "Submit" at bounding box center [645, 169] width 61 height 27
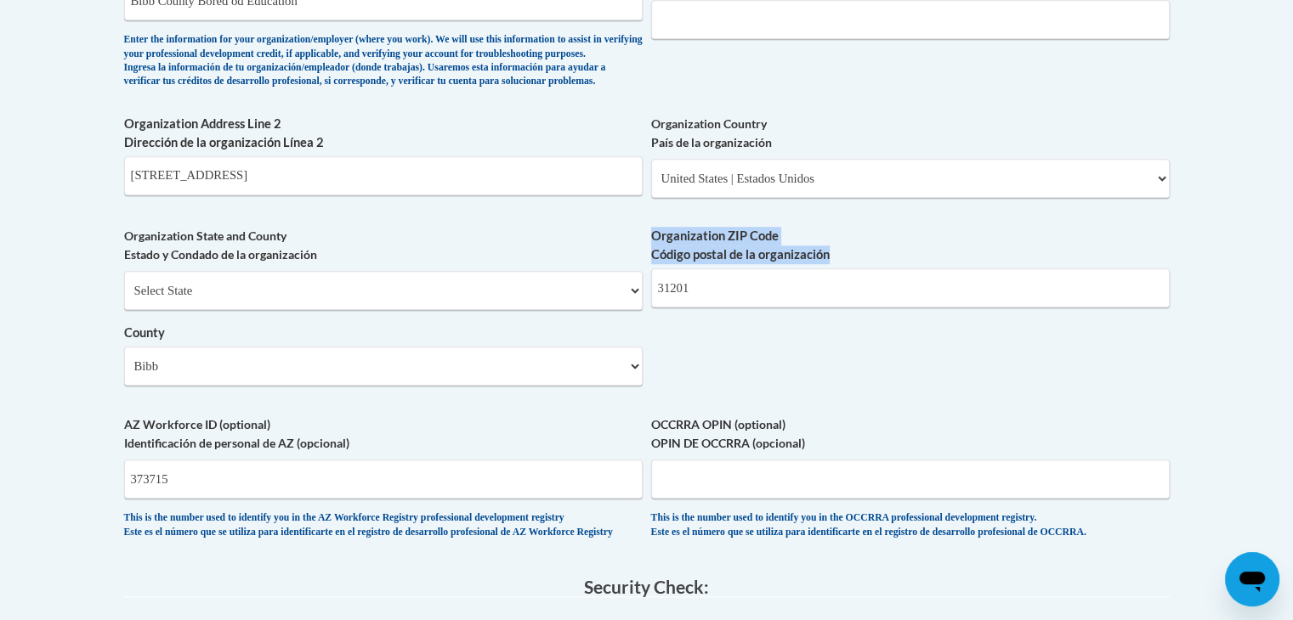
drag, startPoint x: 1292, startPoint y: 352, endPoint x: 1302, endPoint y: 273, distance: 79.7
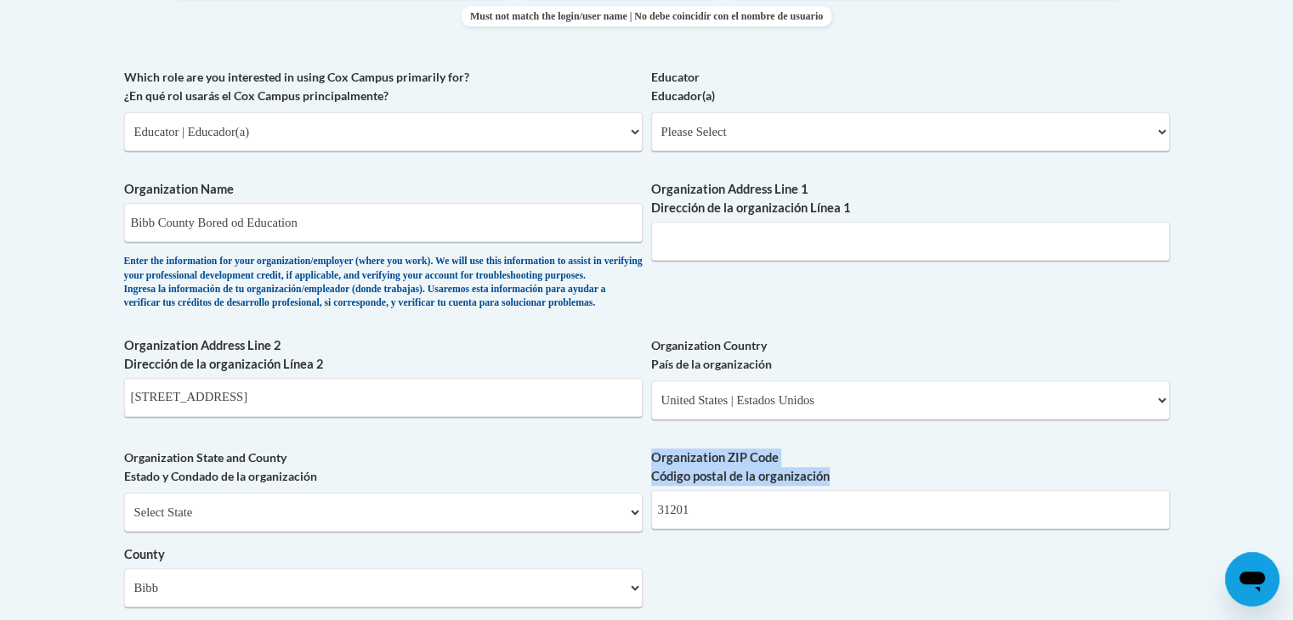
scroll to position [917, 0]
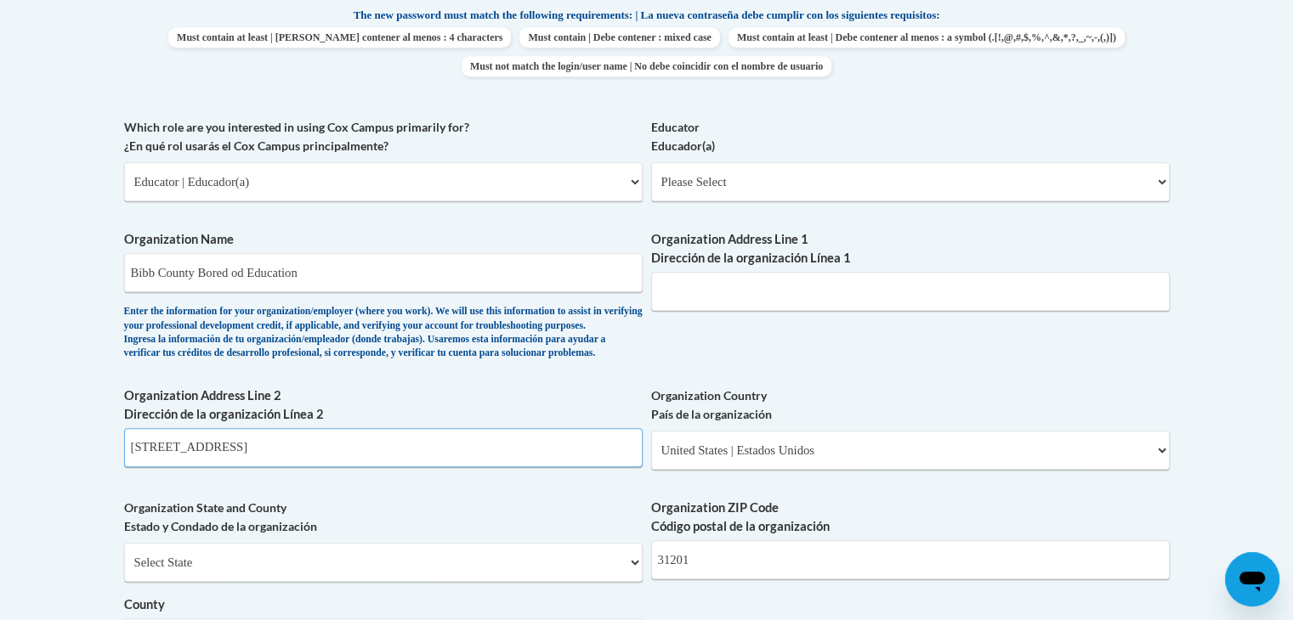
drag, startPoint x: 269, startPoint y: 473, endPoint x: 0, endPoint y: 463, distance: 268.7
click at [0, 463] on body "This site uses cookies to help improve your learning experience. By continuing …" at bounding box center [646, 349] width 1293 height 2532
drag, startPoint x: 274, startPoint y: 489, endPoint x: 41, endPoint y: 463, distance: 235.1
click at [41, 463] on body "This site uses cookies to help improve your learning experience. By continuing …" at bounding box center [646, 349] width 1293 height 2532
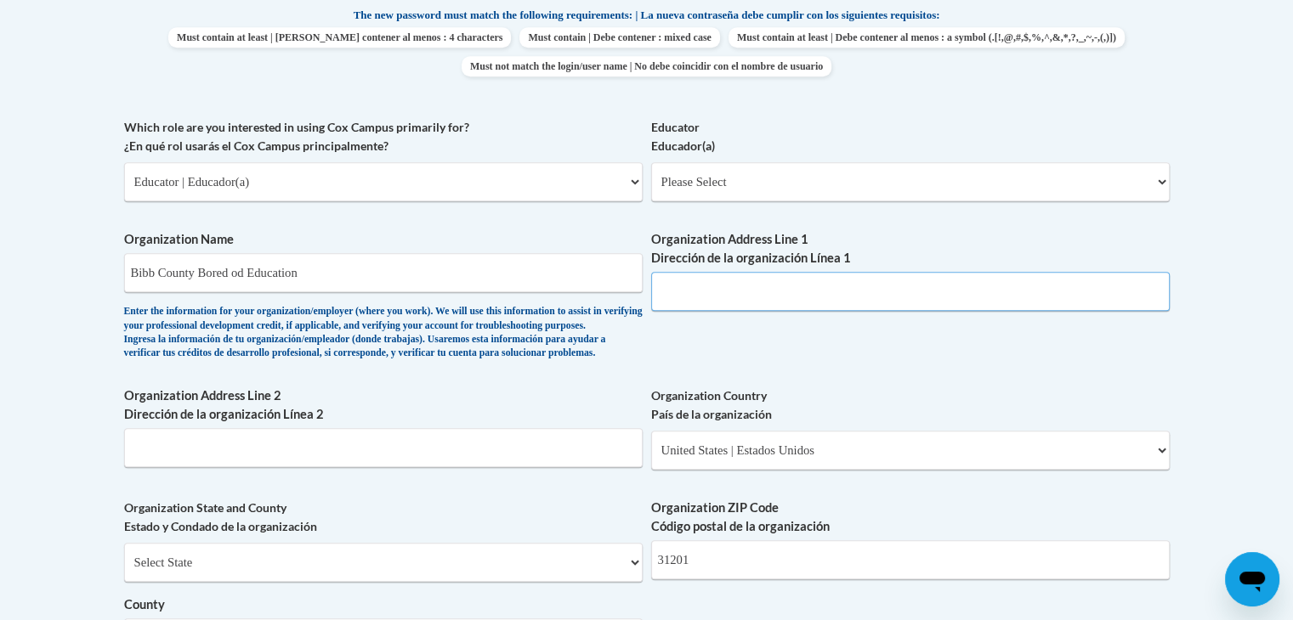
click at [700, 284] on input "Organization Address Line 1 Dirección de la organización Línea 1" at bounding box center [910, 291] width 518 height 39
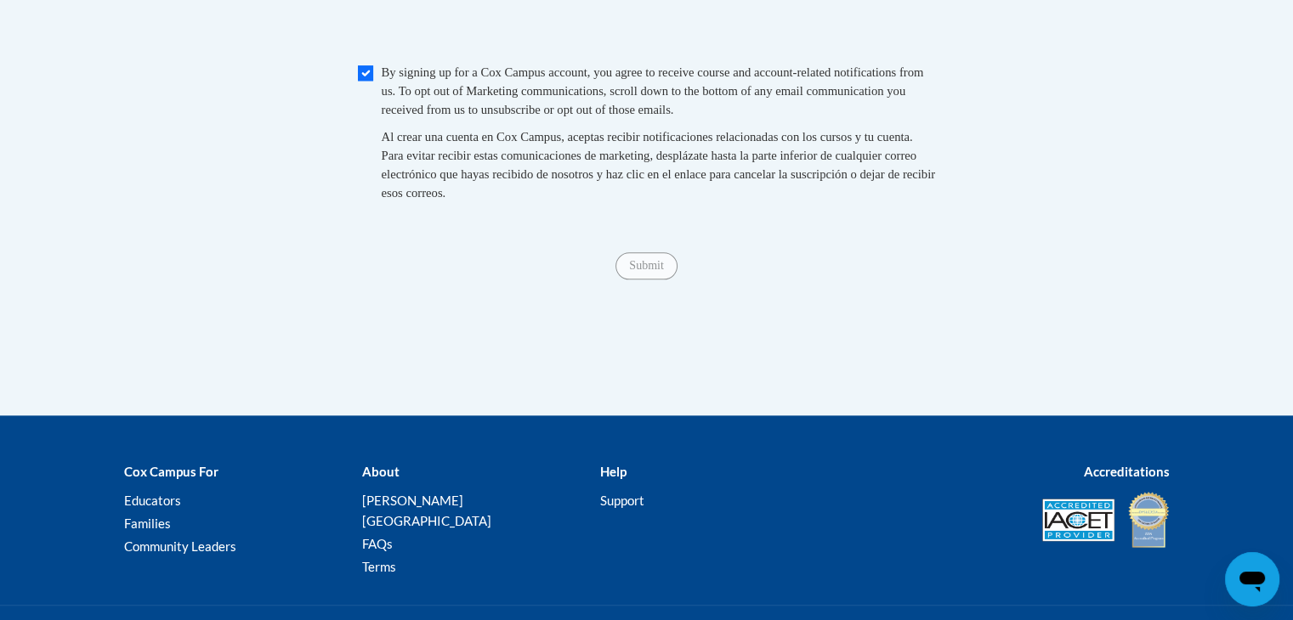
scroll to position [1932, 0]
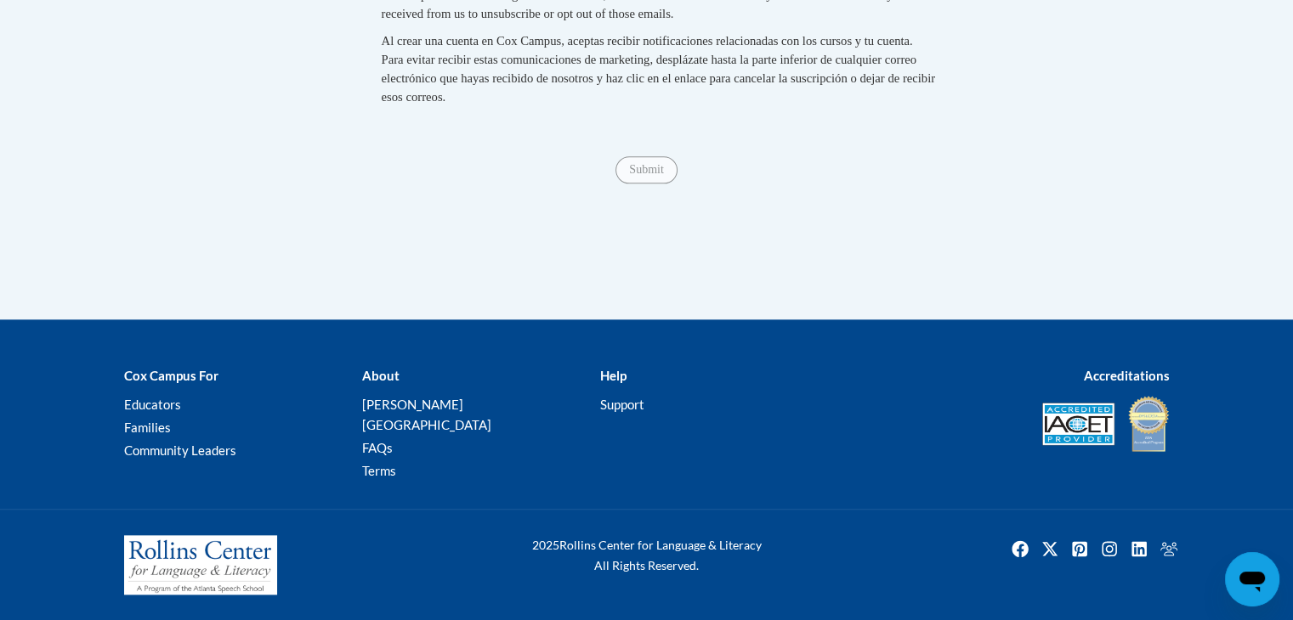
type input "484 Mulberry St"
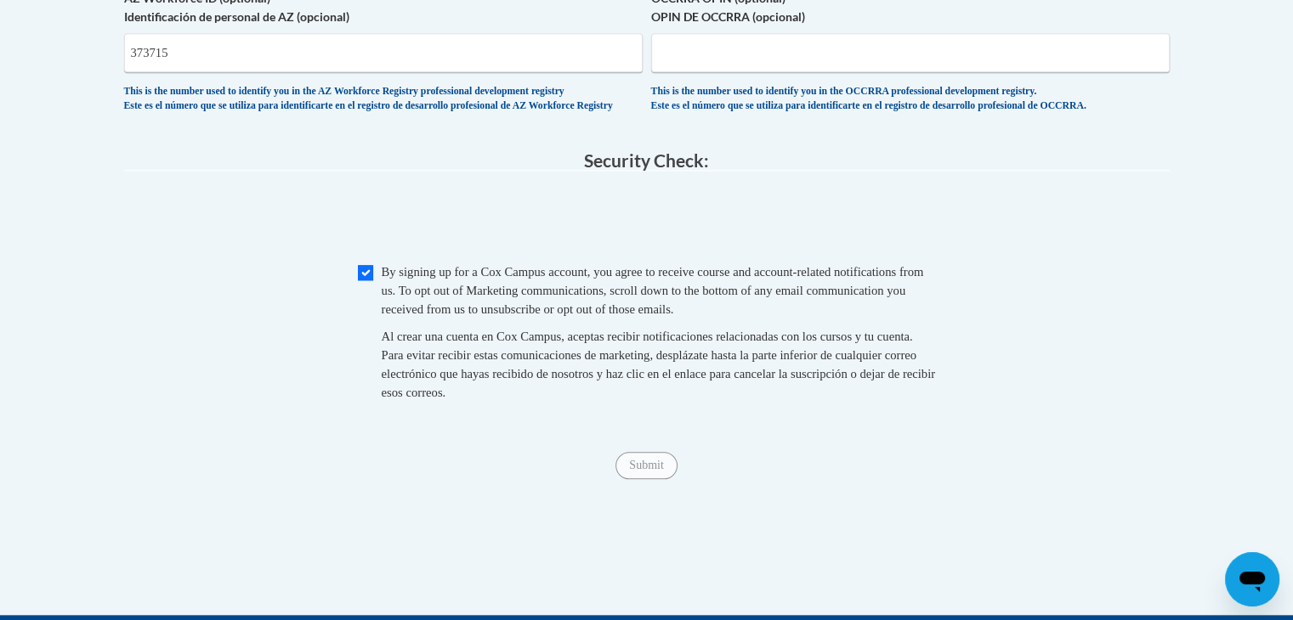
scroll to position [1575, 0]
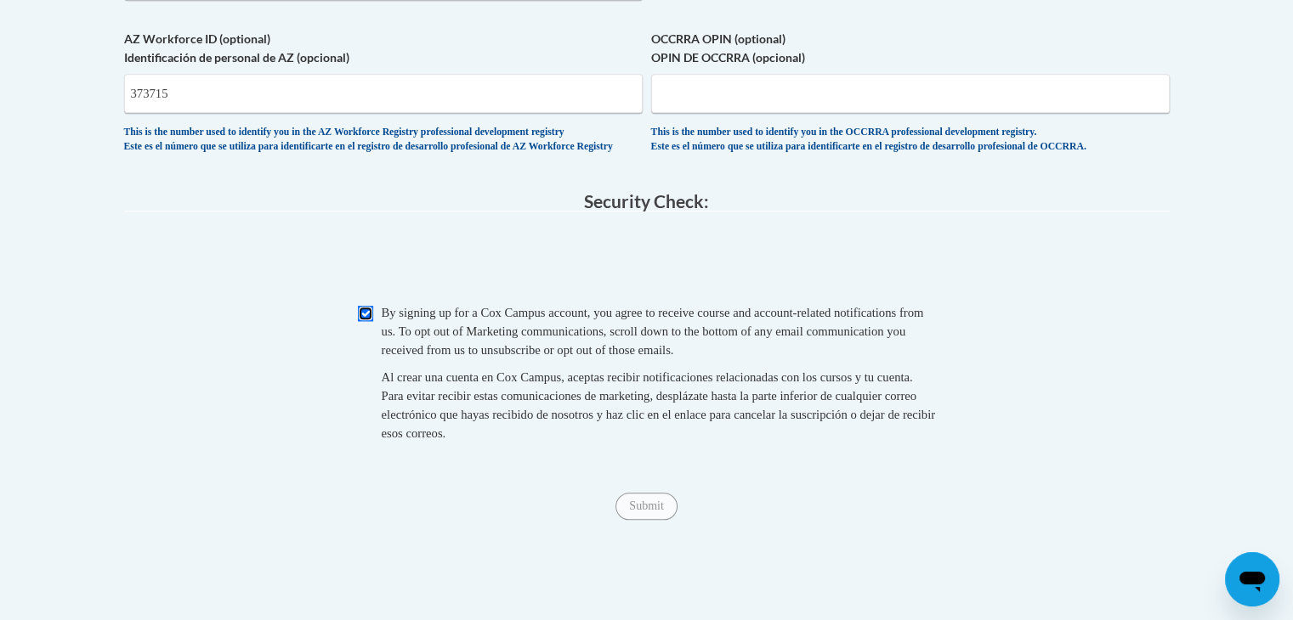
click at [364, 321] on input "Checkbox" at bounding box center [365, 313] width 15 height 15
checkbox input "false"
click at [648, 520] on input "Submit" at bounding box center [645, 506] width 61 height 27
click at [372, 359] on span "Checkbox By signing up for a Cox Campus account, you agree to receive course an…" at bounding box center [647, 381] width 578 height 156
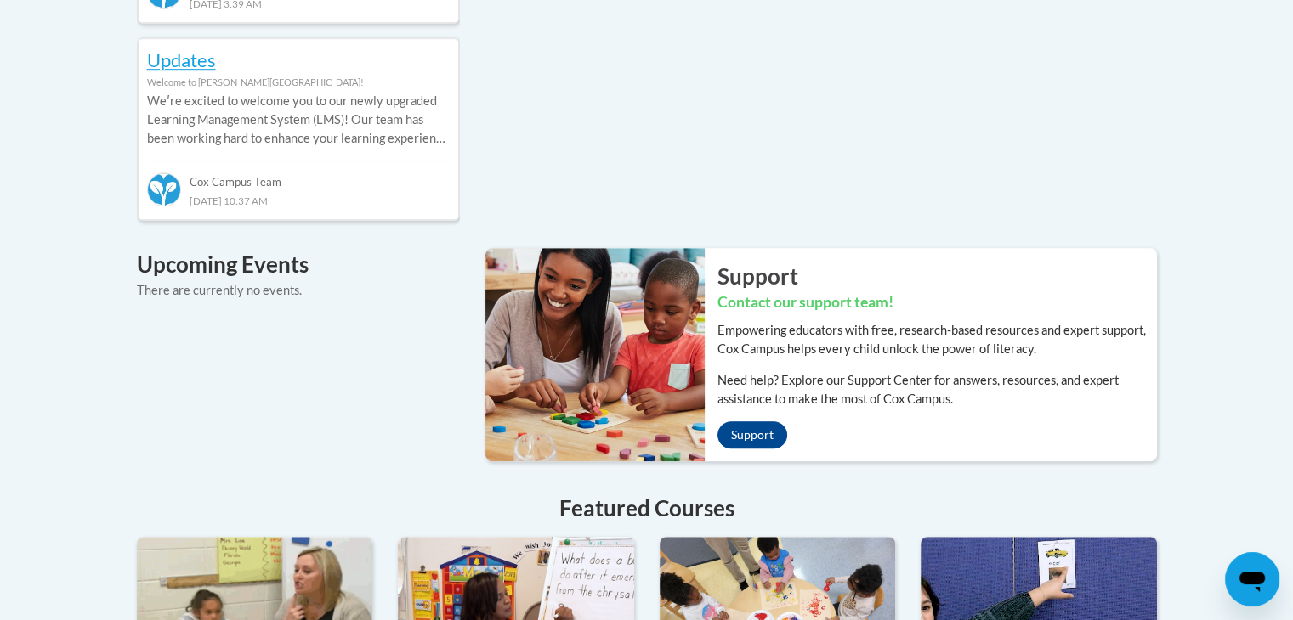
scroll to position [1052, 0]
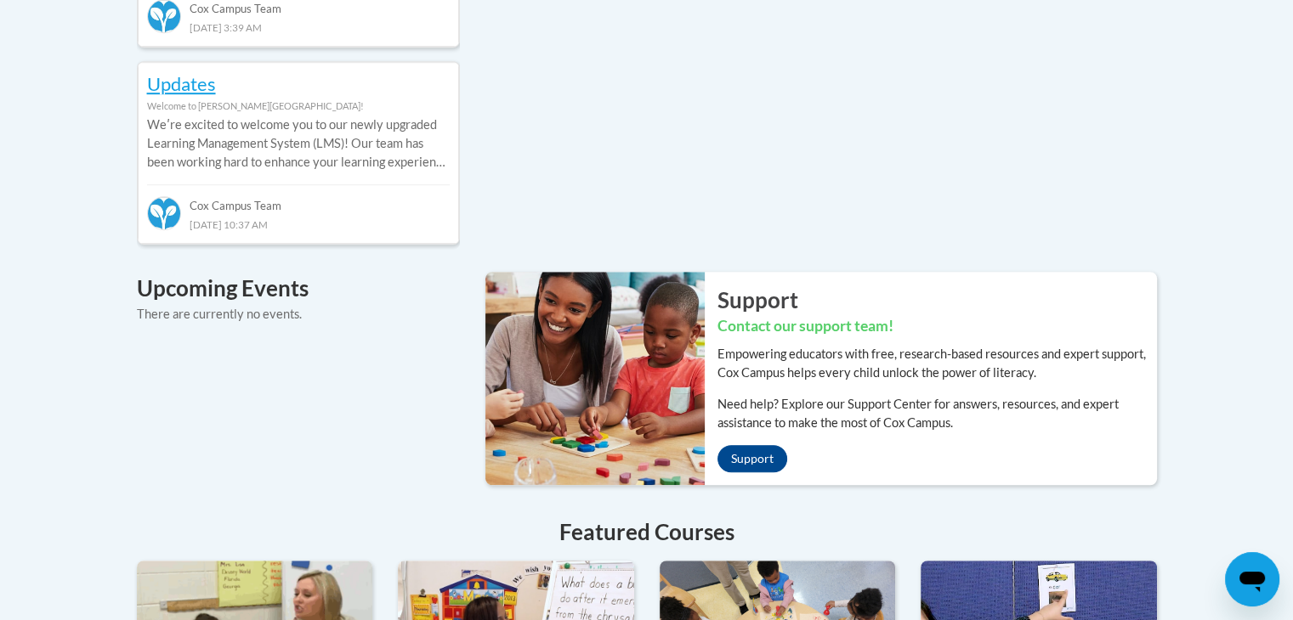
drag, startPoint x: 1294, startPoint y: 388, endPoint x: 863, endPoint y: 112, distance: 511.8
click at [863, 112] on div "Recent Discussions ATTN [US_STATE] Members Welcome to [PERSON_NAME][GEOGRAPHIC_…" at bounding box center [646, 318] width 1071 height 1242
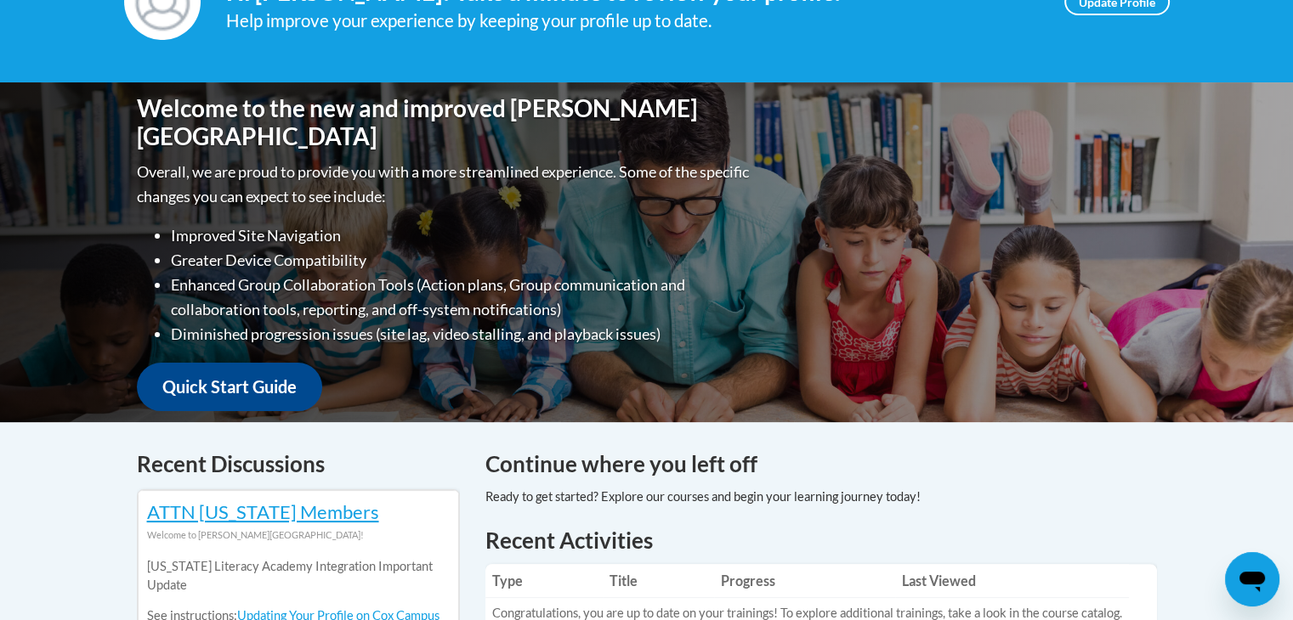
scroll to position [271, 0]
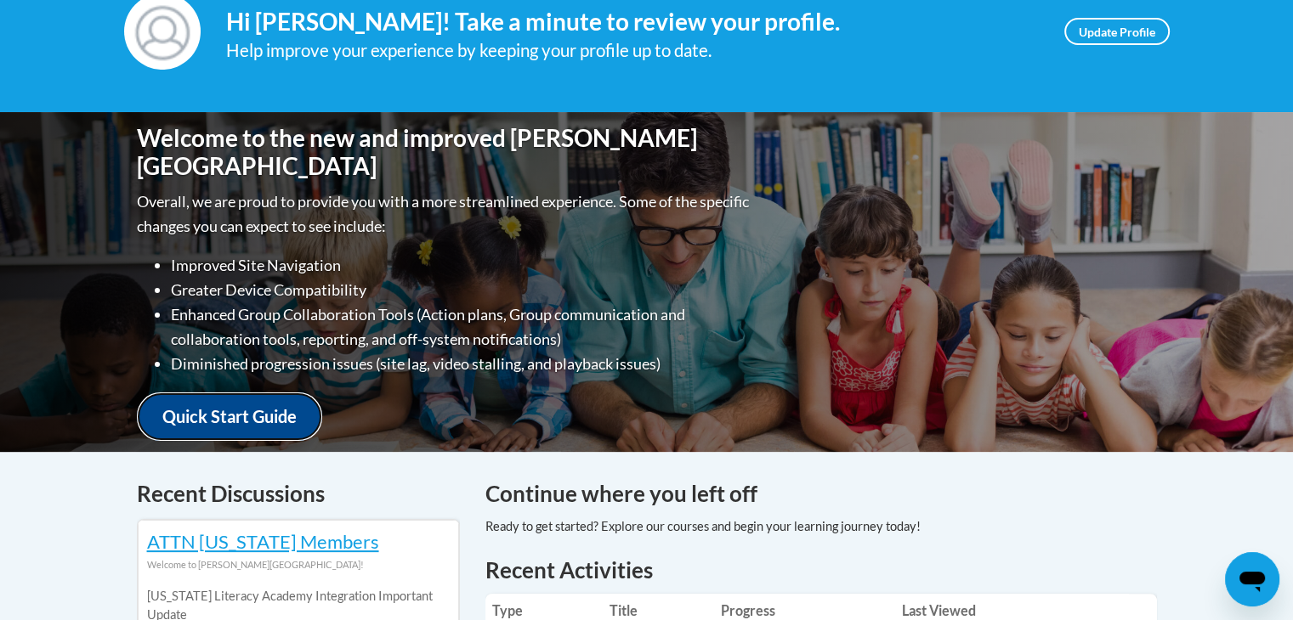
click at [218, 409] on link "Quick Start Guide" at bounding box center [229, 417] width 185 height 48
